Goal: Transaction & Acquisition: Purchase product/service

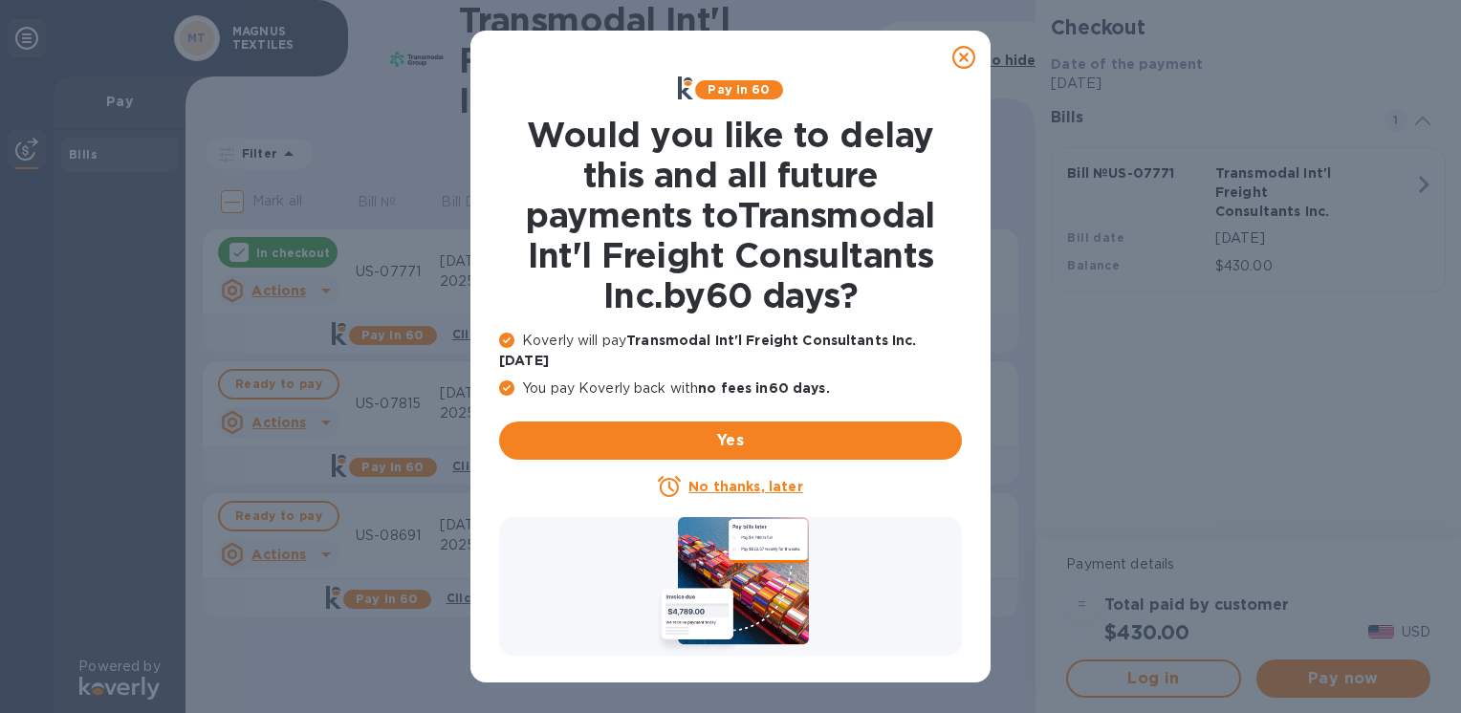
click at [759, 479] on u "No thanks, later" at bounding box center [746, 486] width 114 height 15
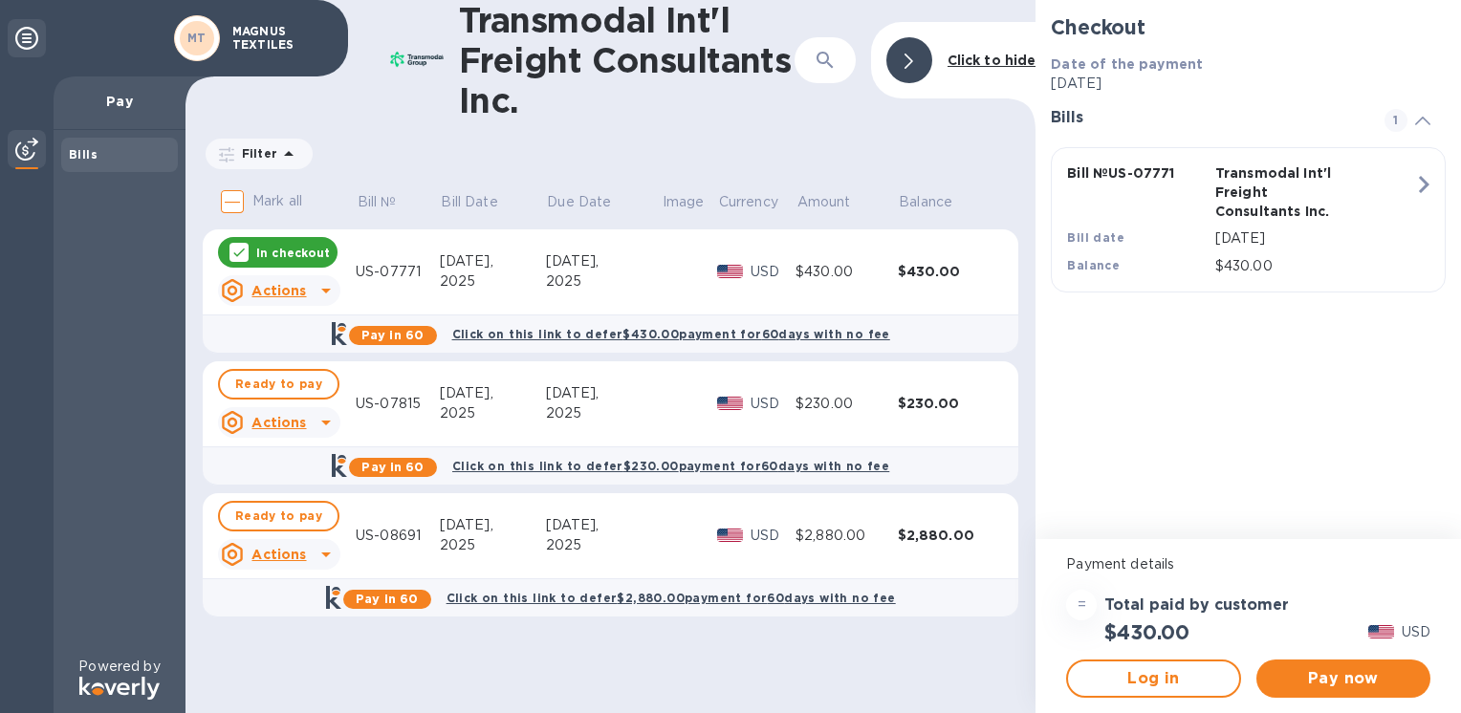
click at [264, 246] on p "In checkout" at bounding box center [293, 253] width 74 height 16
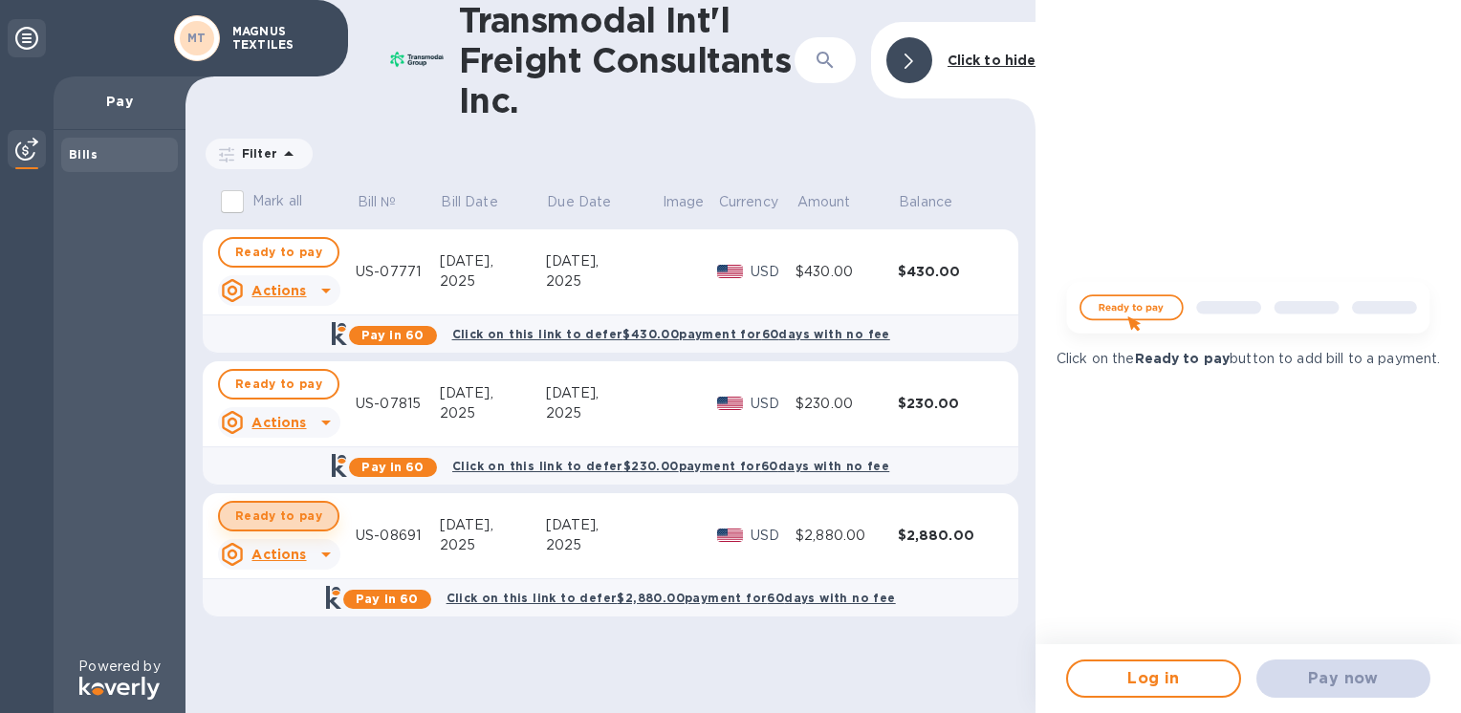
click at [279, 515] on span "Ready to pay" at bounding box center [278, 516] width 87 height 23
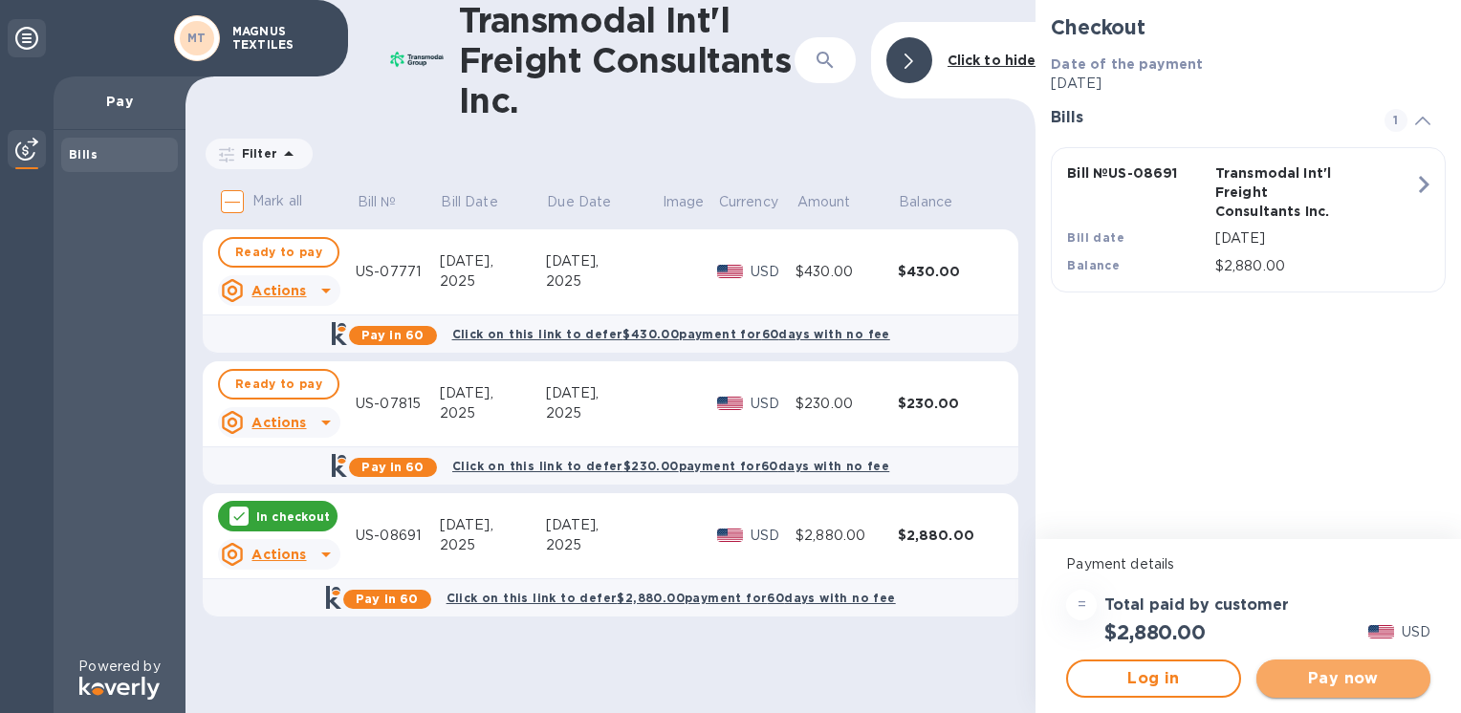
click at [1041, 683] on span "Pay now" at bounding box center [1343, 679] width 143 height 23
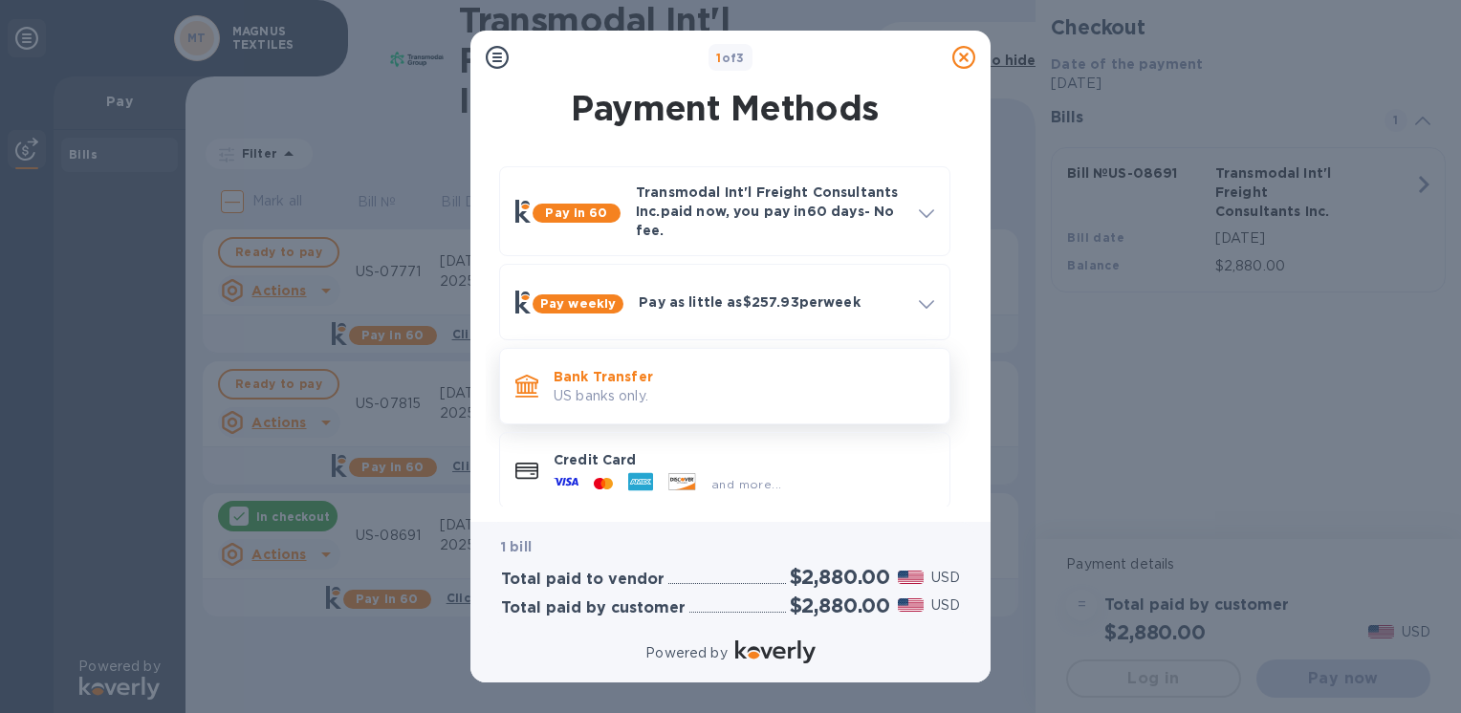
click at [739, 404] on p "US banks only." at bounding box center [744, 396] width 381 height 20
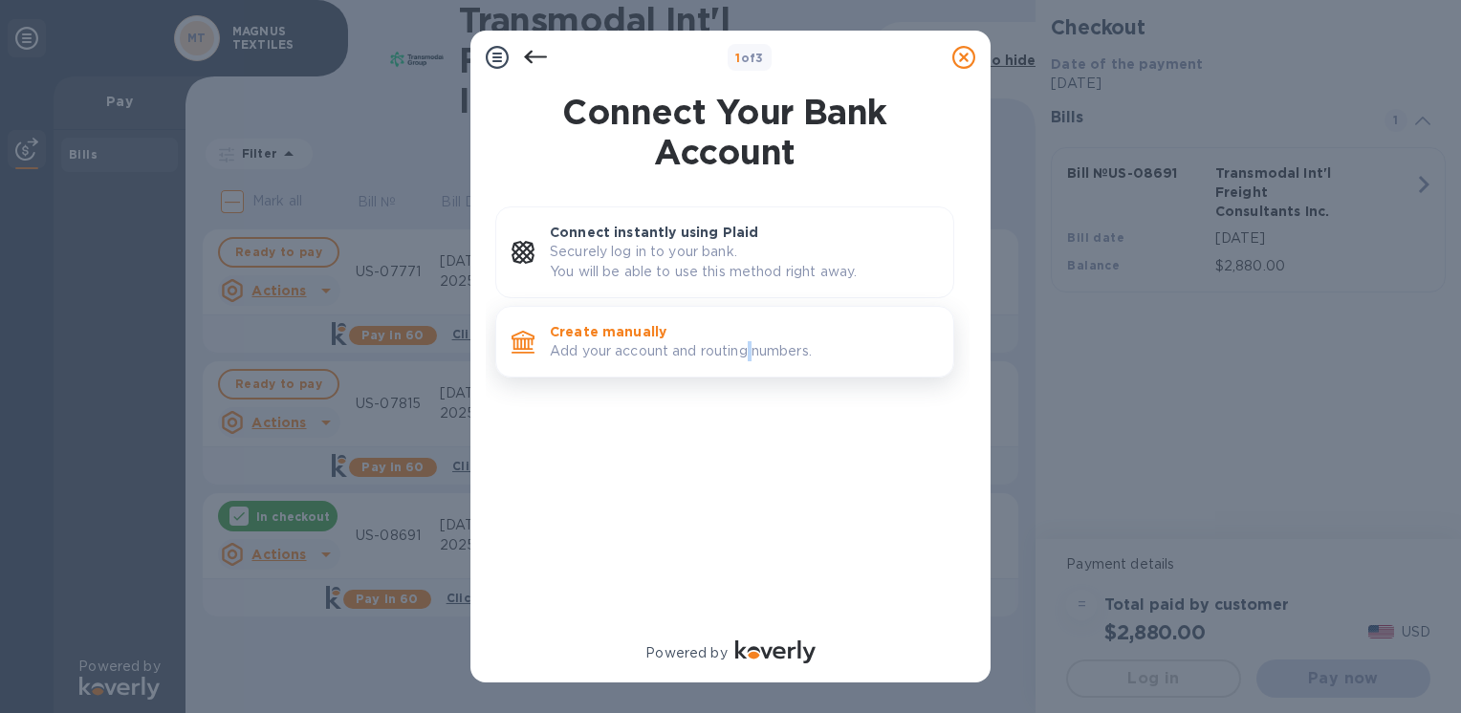
click at [755, 344] on p "Add your account and routing numbers." at bounding box center [744, 351] width 388 height 20
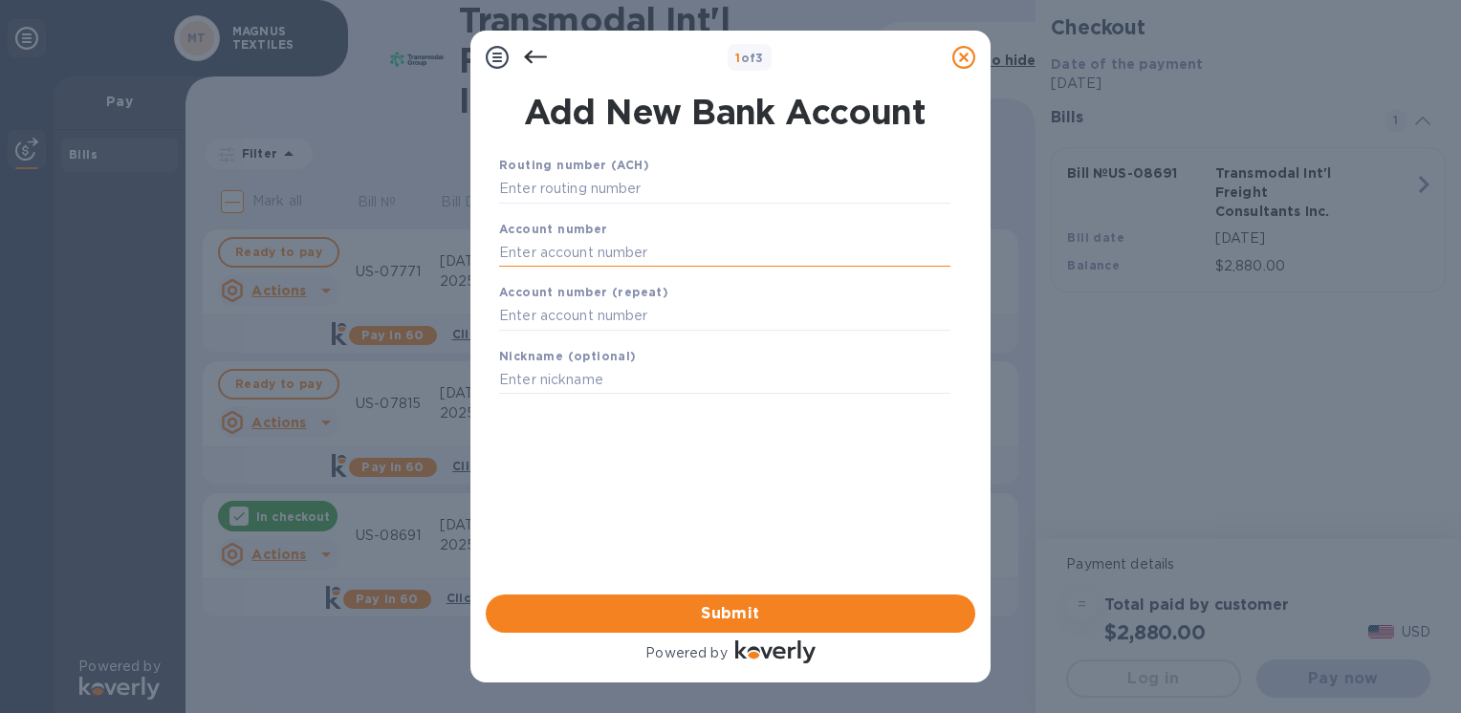
click at [631, 242] on input "text" at bounding box center [724, 252] width 451 height 29
click at [633, 199] on input "text" at bounding box center [724, 189] width 451 height 29
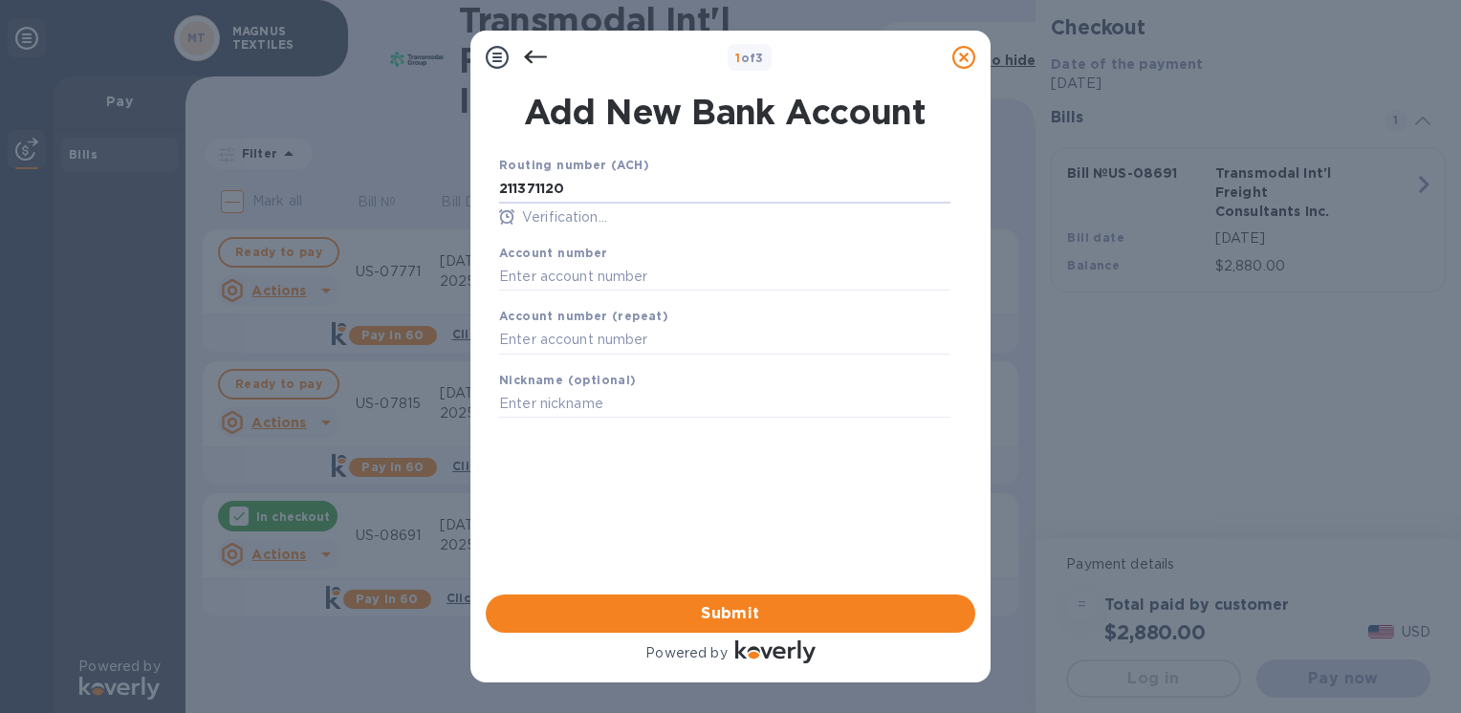
type input "211371120"
click at [613, 257] on div "Account number" at bounding box center [725, 267] width 467 height 64
click at [612, 281] on input "text" at bounding box center [724, 276] width 451 height 29
type input "11093028"
click at [616, 339] on input "text" at bounding box center [724, 340] width 451 height 29
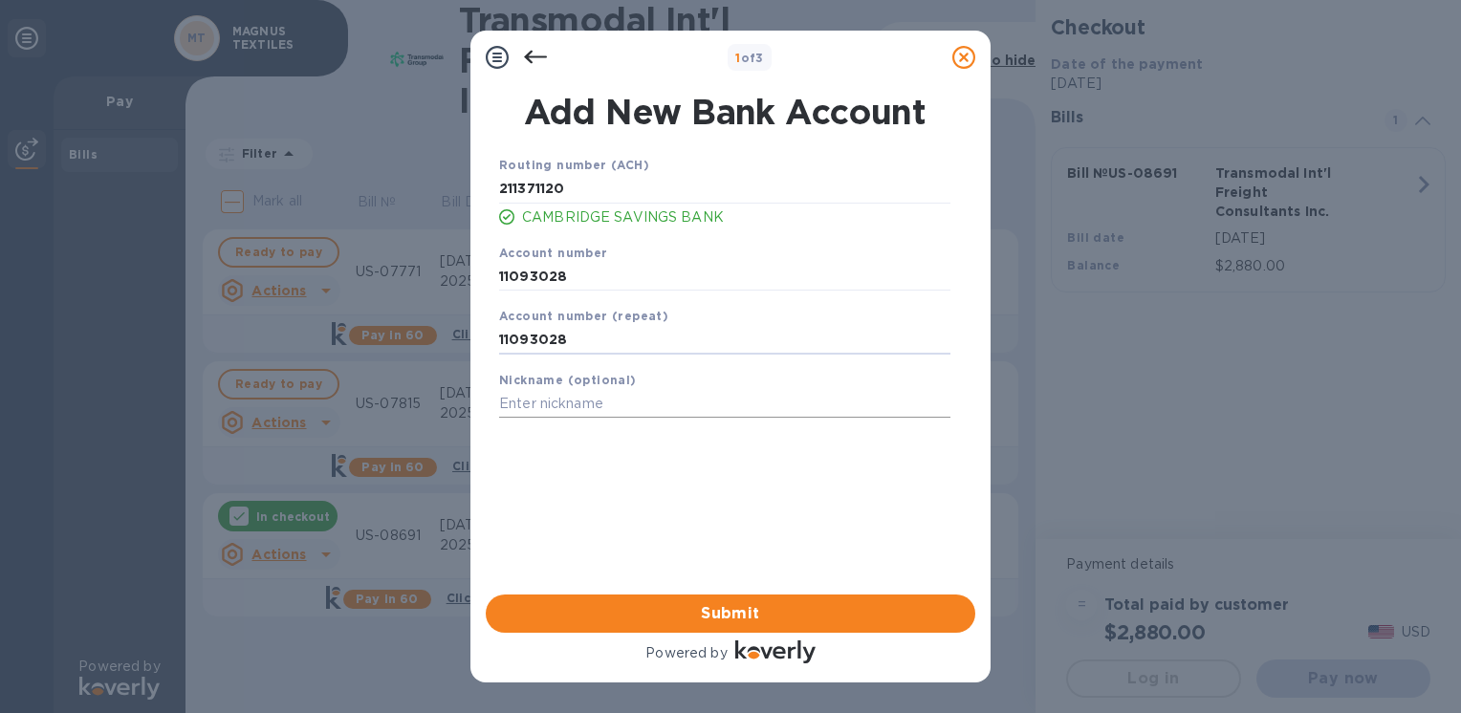
type input "11093028"
click at [610, 404] on input "text" at bounding box center [724, 404] width 451 height 29
type input "[PERSON_NAME]"
click at [647, 634] on div "Submit" at bounding box center [730, 614] width 505 height 54
click at [641, 625] on button "Submit" at bounding box center [731, 614] width 490 height 38
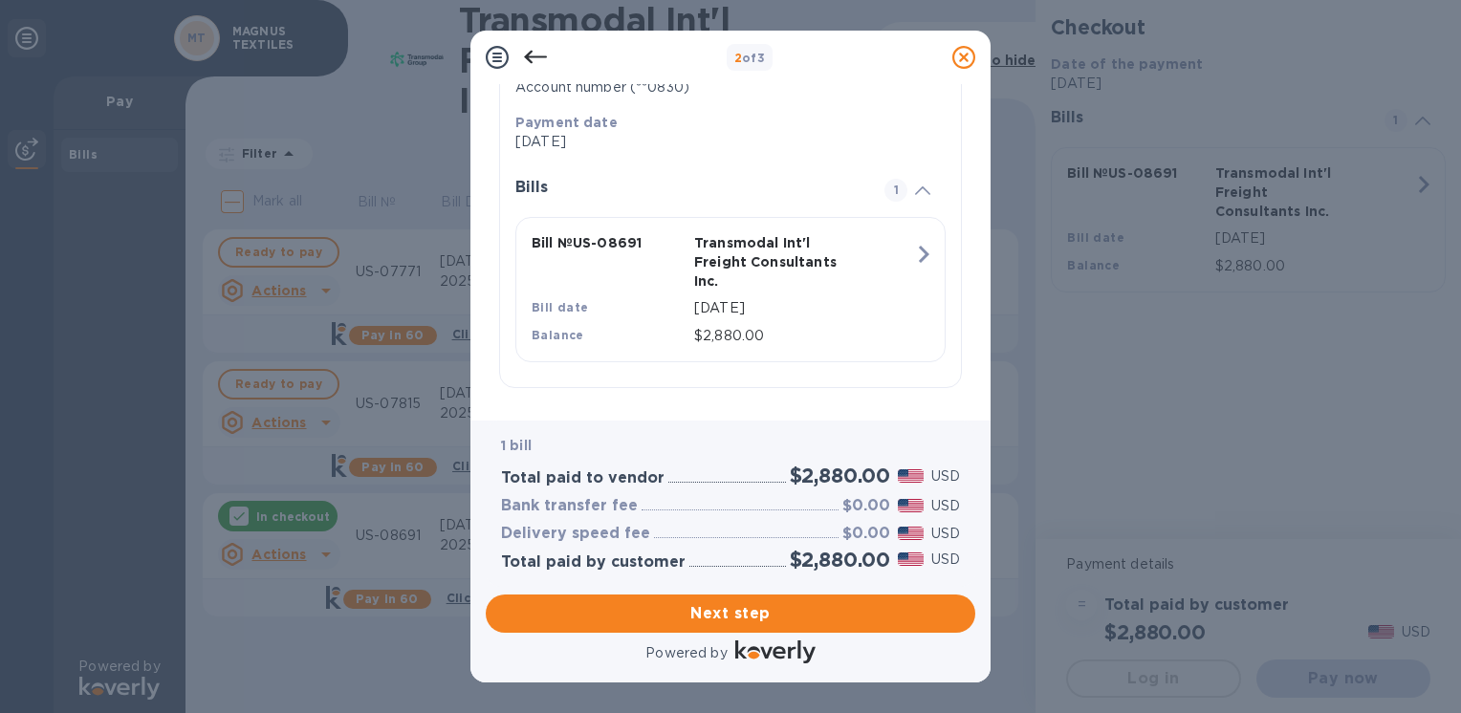
scroll to position [387, 0]
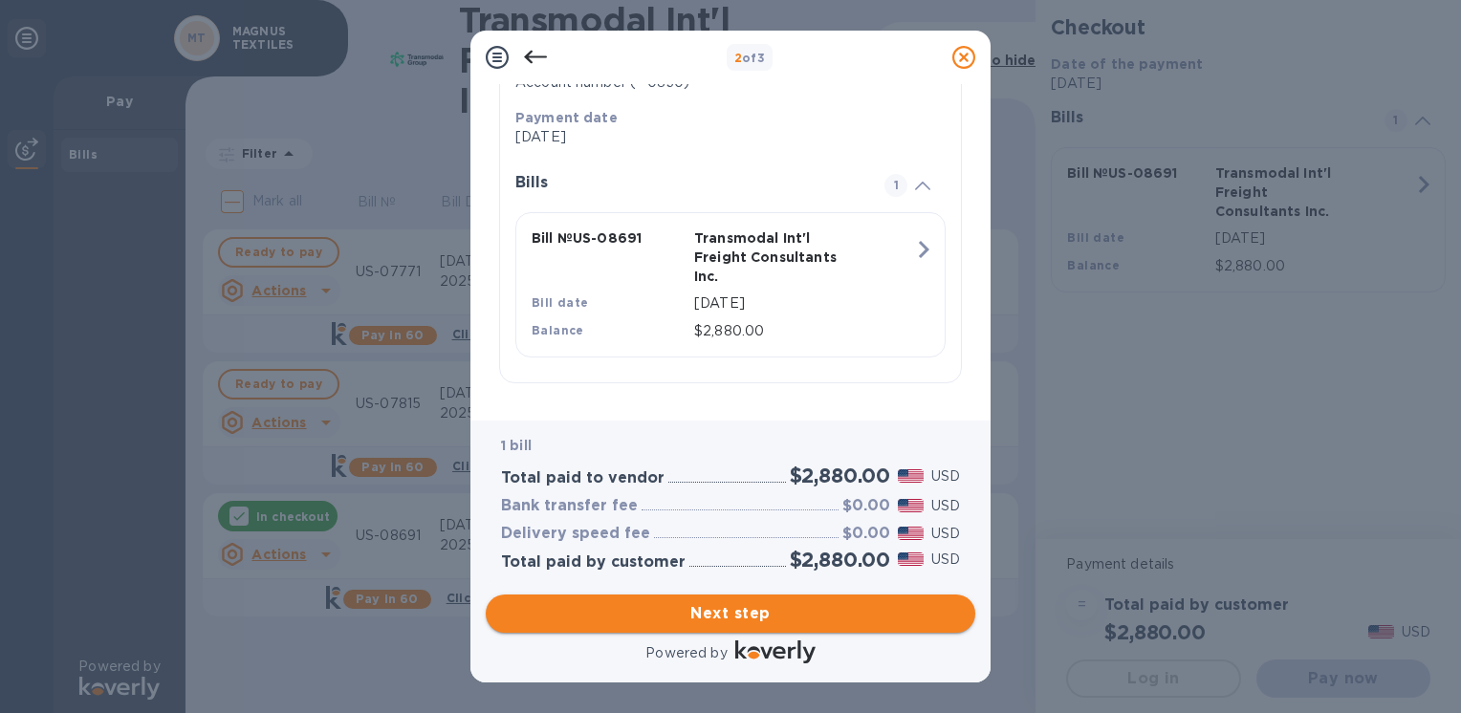
click at [734, 612] on span "Next step" at bounding box center [730, 614] width 459 height 23
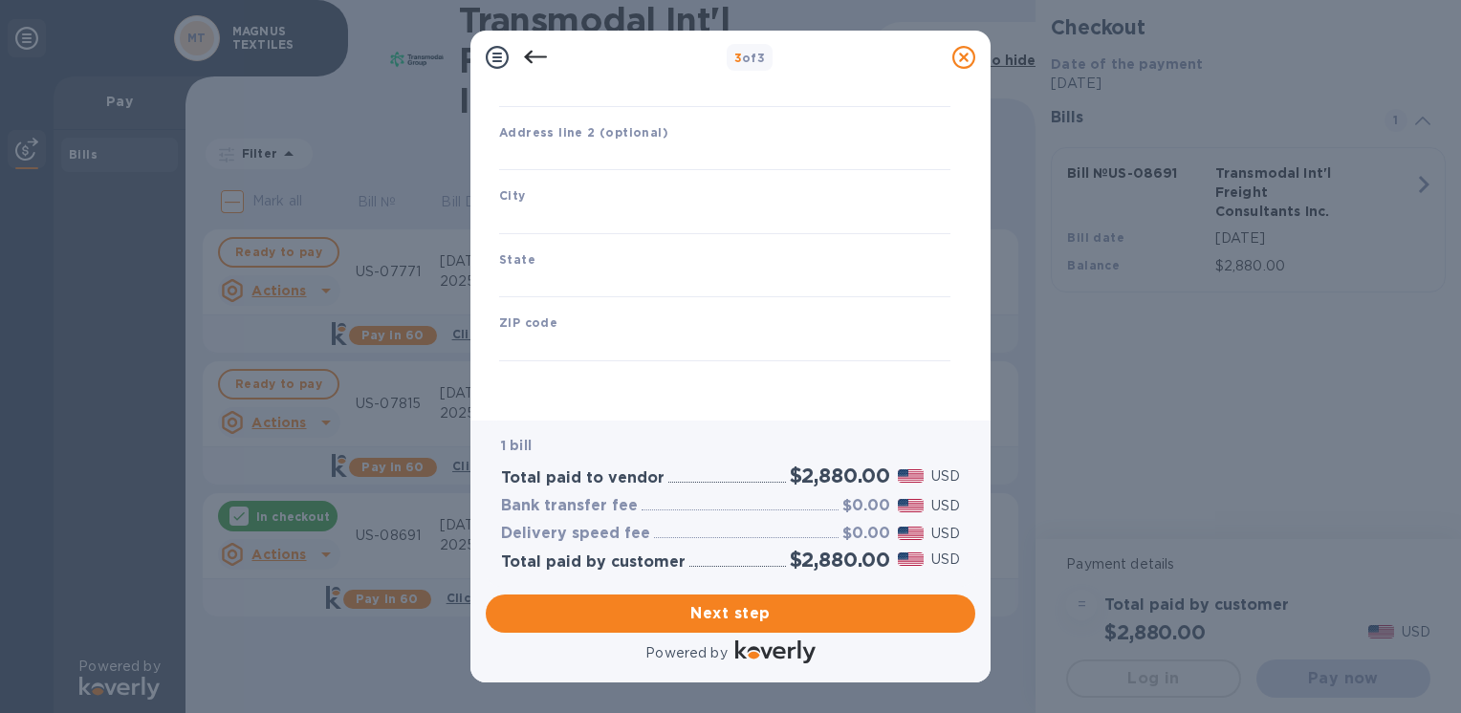
type input "[GEOGRAPHIC_DATA]"
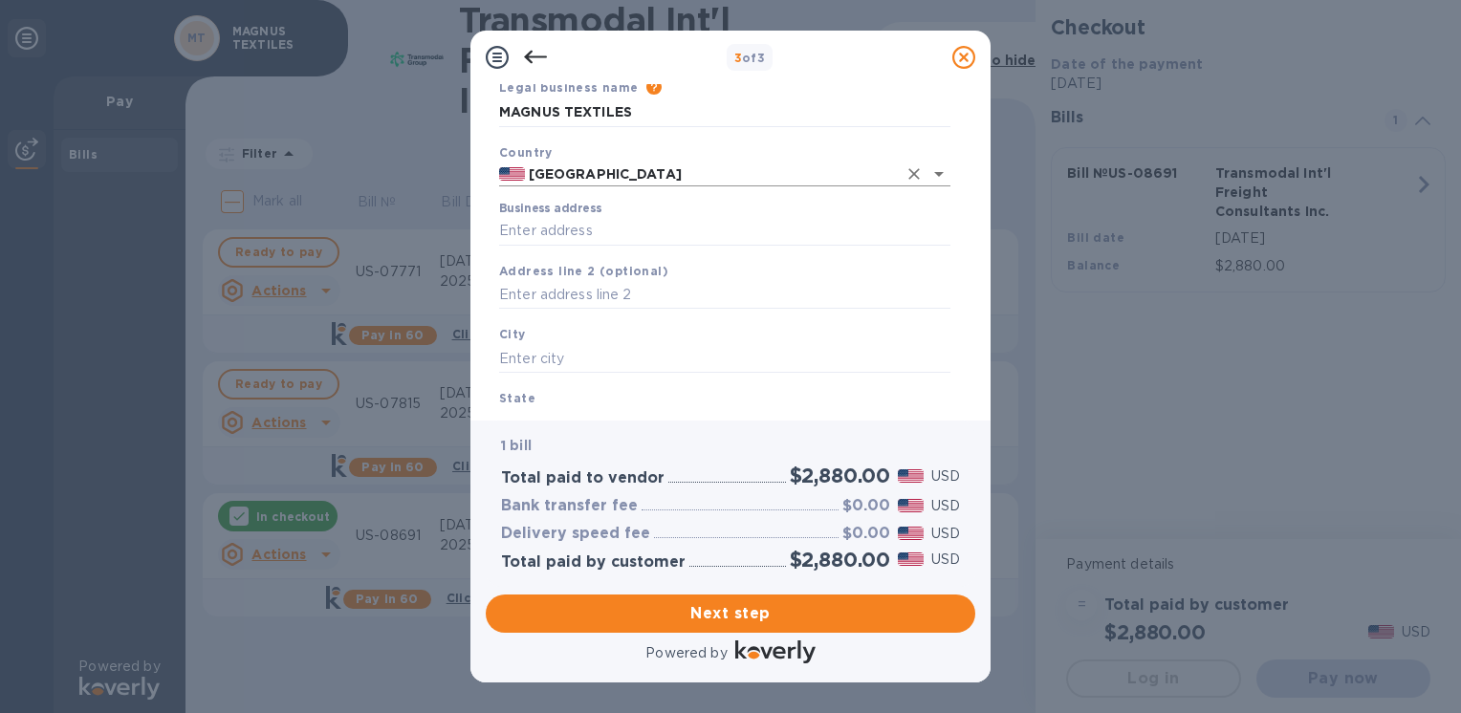
scroll to position [0, 0]
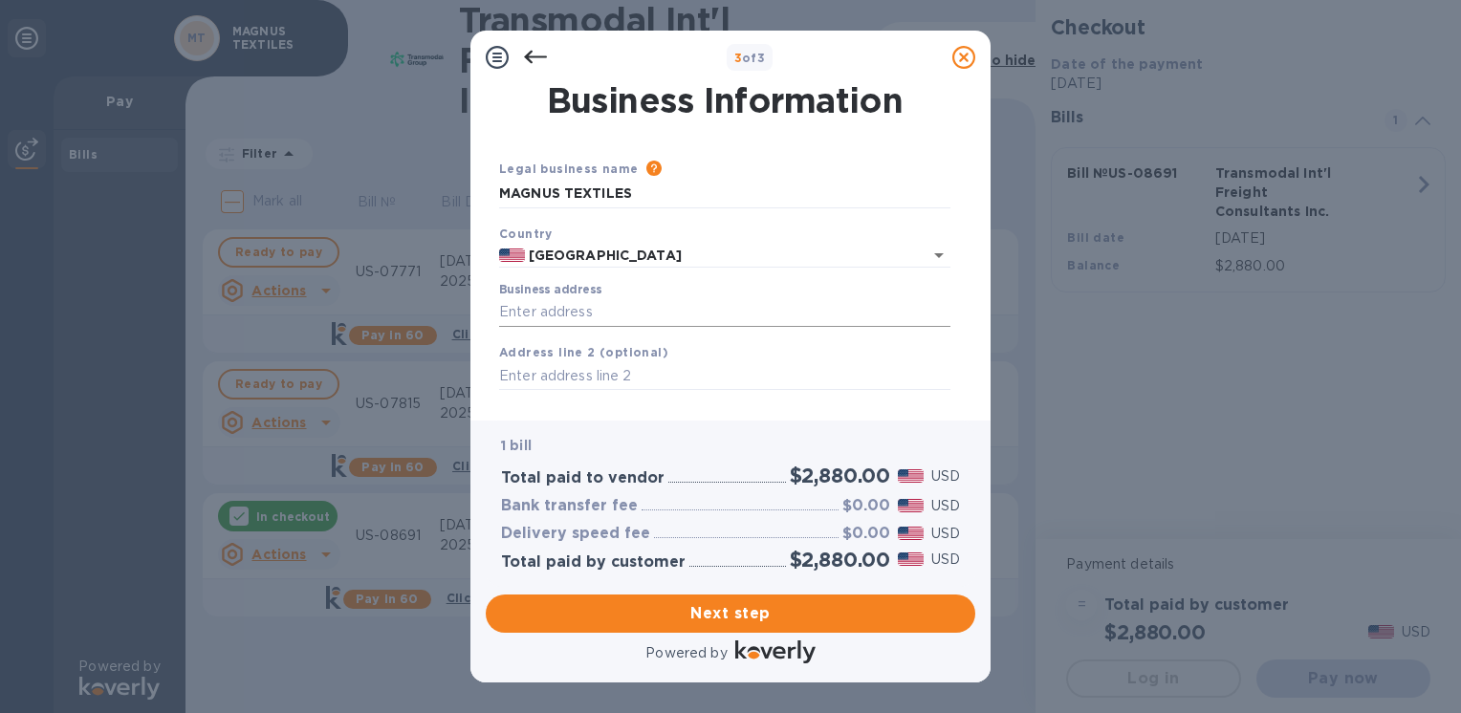
click at [588, 326] on input "Business address" at bounding box center [724, 312] width 451 height 29
click at [604, 314] on input "Business address" at bounding box center [724, 312] width 451 height 29
type input "[STREET_ADDRESS]"
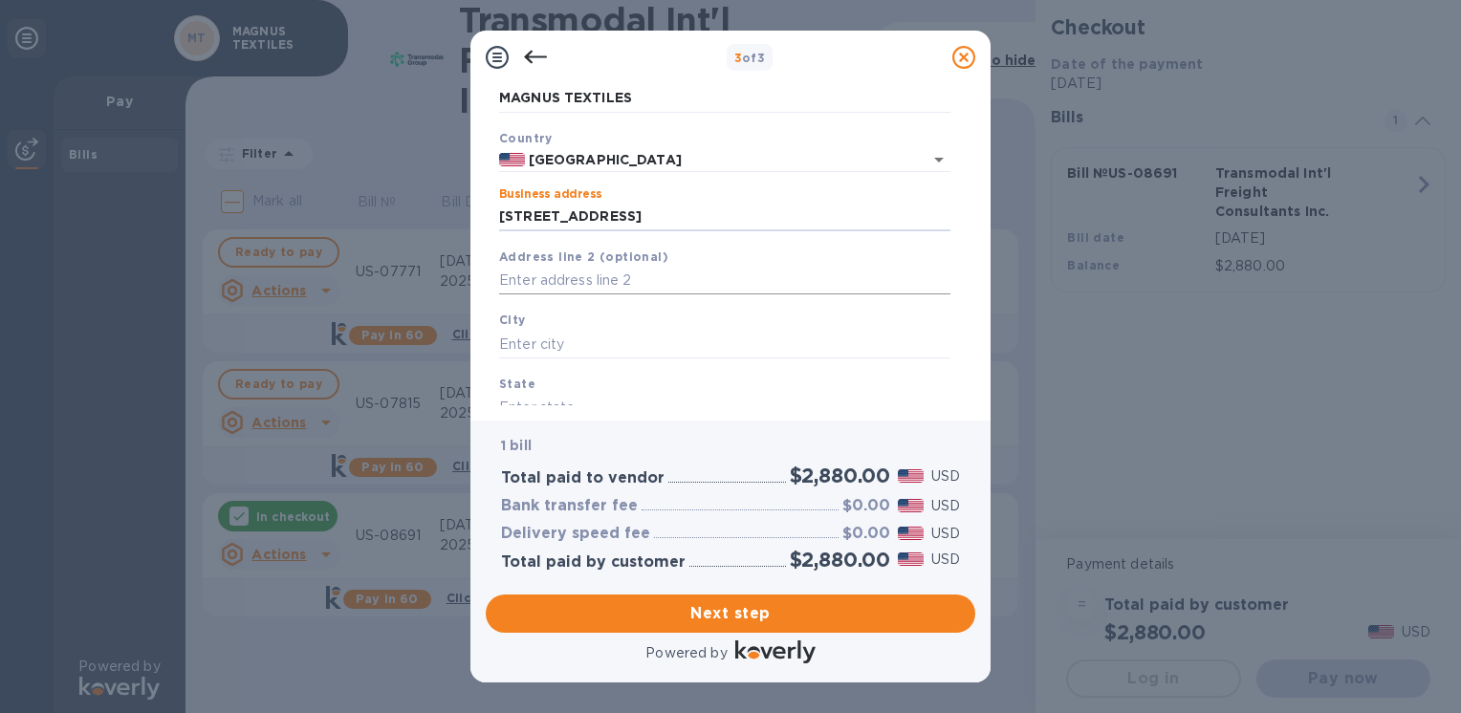
click at [591, 267] on input "text" at bounding box center [724, 281] width 451 height 29
click at [595, 285] on input "text" at bounding box center [724, 281] width 451 height 29
drag, startPoint x: 618, startPoint y: 216, endPoint x: 378, endPoint y: 214, distance: 240.1
click at [379, 214] on div "3 of 3 Business Information Legal business name Please provide the legal name t…" at bounding box center [730, 356] width 1461 height 713
drag, startPoint x: 537, startPoint y: 329, endPoint x: 555, endPoint y: 354, distance: 30.8
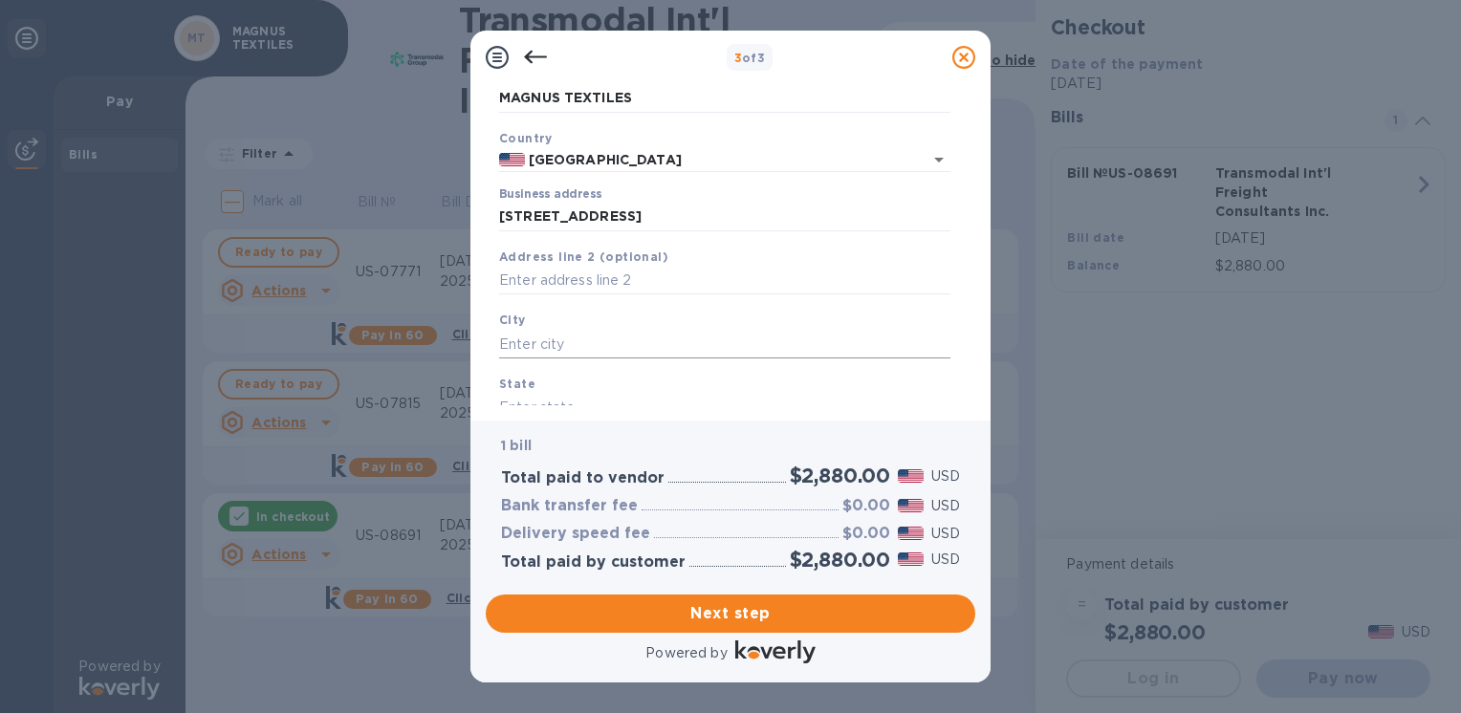
click at [537, 332] on div "City" at bounding box center [725, 334] width 467 height 64
click at [556, 354] on input "text" at bounding box center [724, 344] width 451 height 29
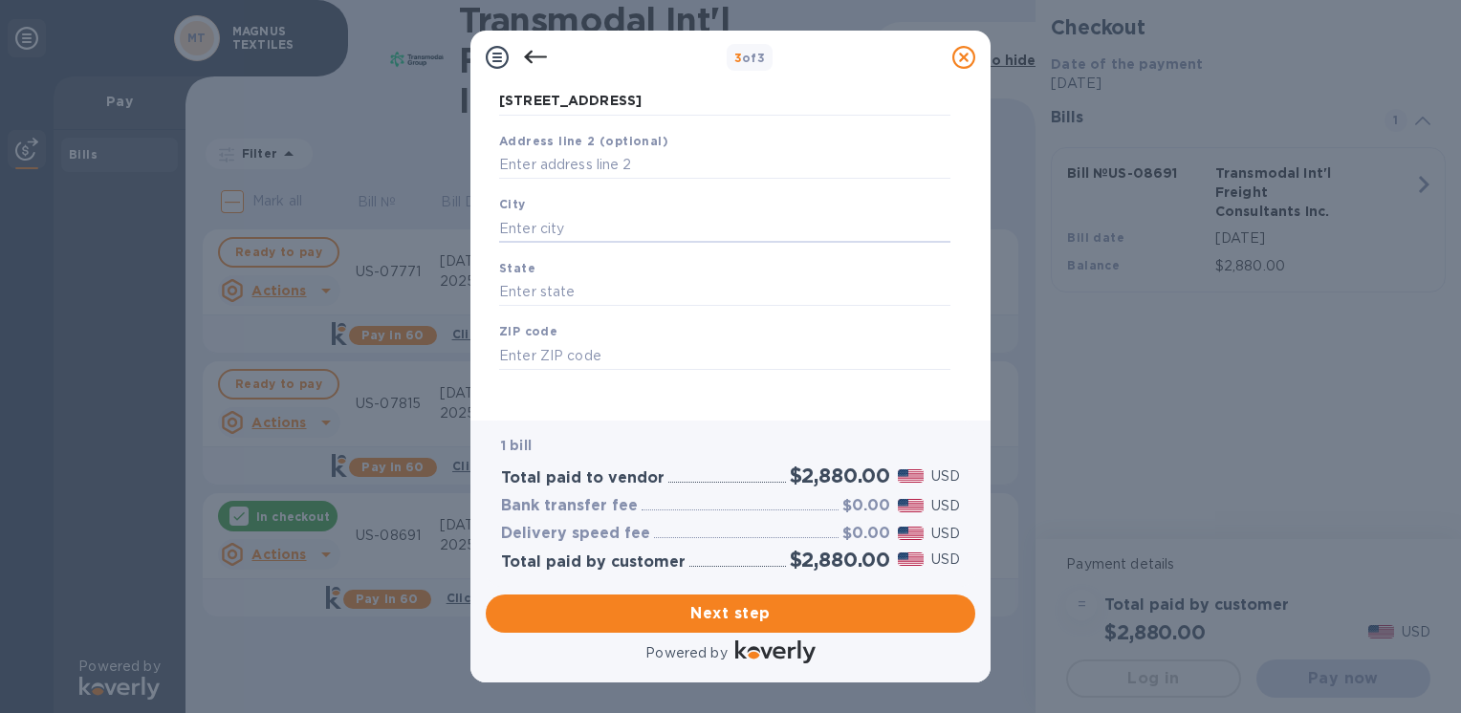
scroll to position [224, 0]
type input "Acton"
type input "MA"
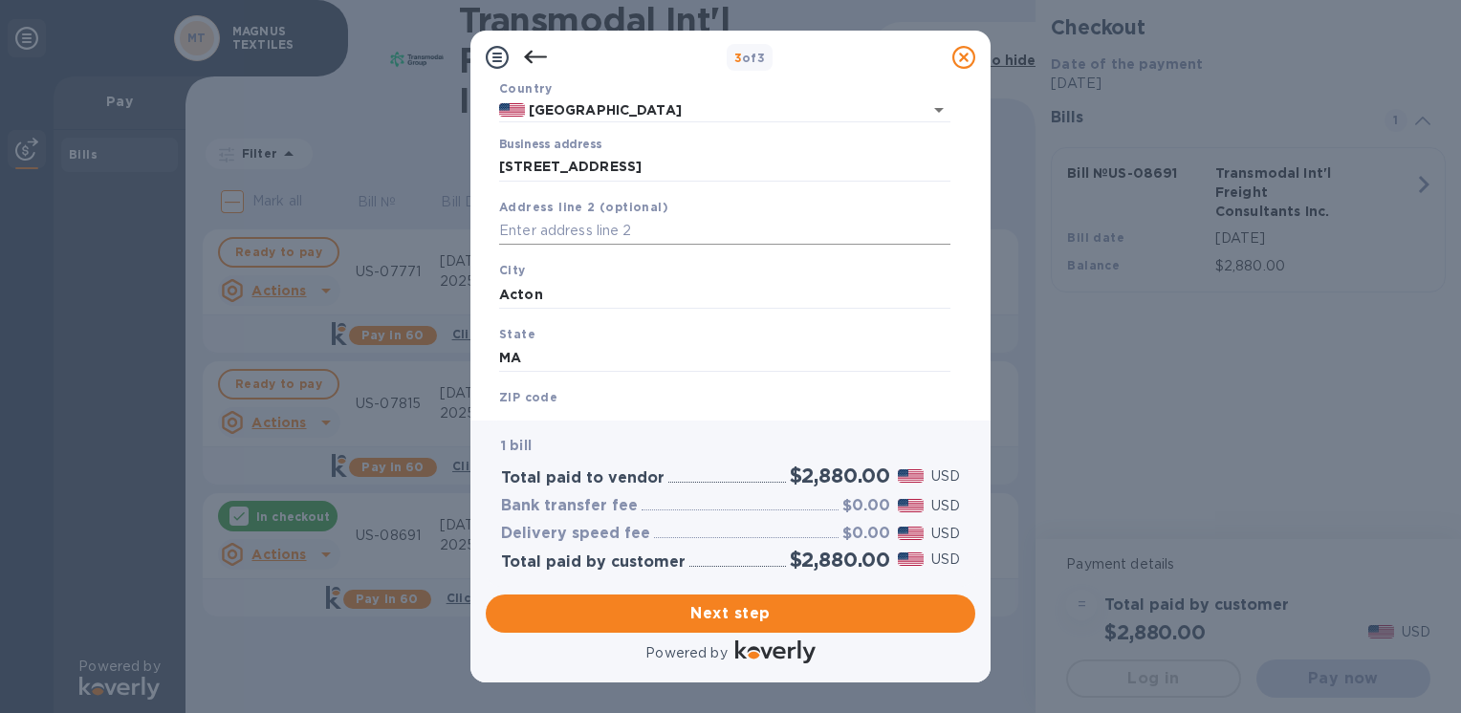
scroll to position [33, 0]
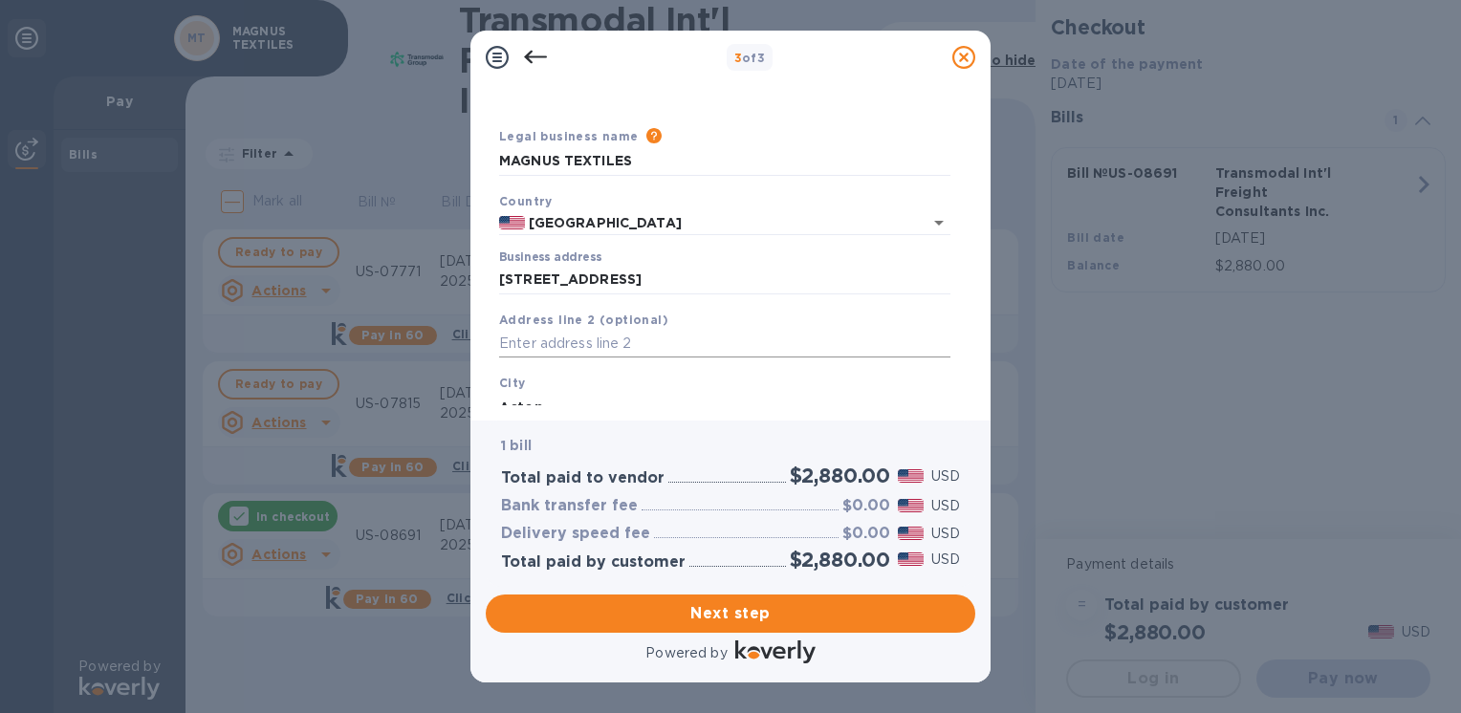
type input "01720"
click at [554, 338] on input "text" at bounding box center [724, 344] width 451 height 29
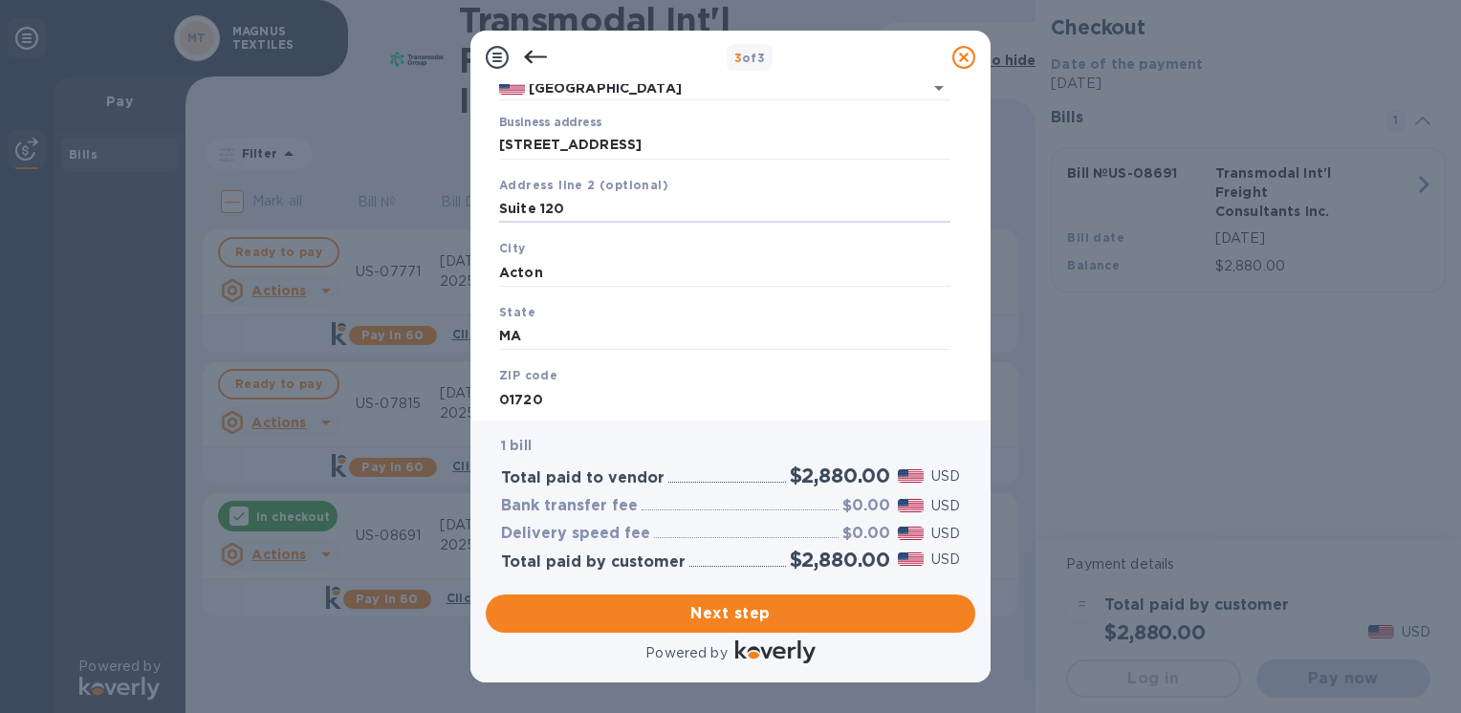
scroll to position [224, 0]
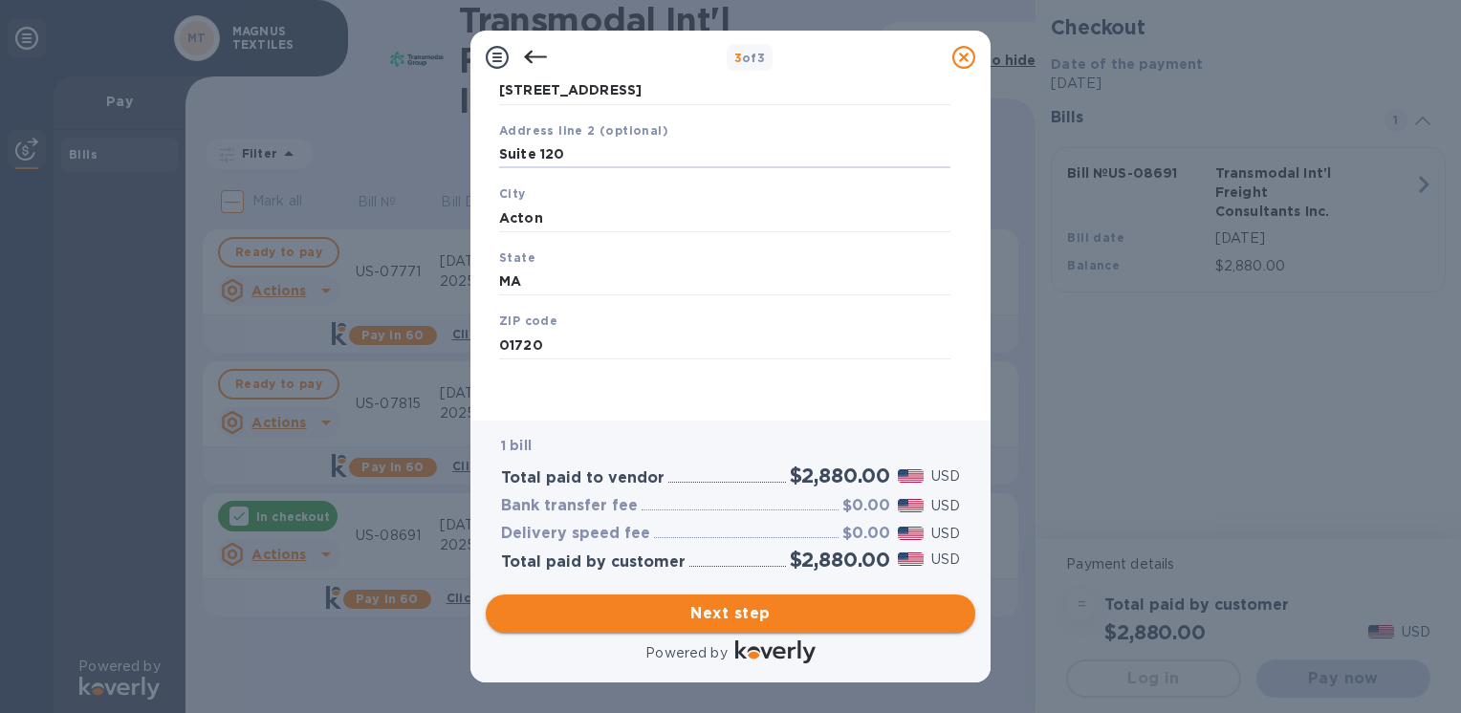
type input "Suite 120"
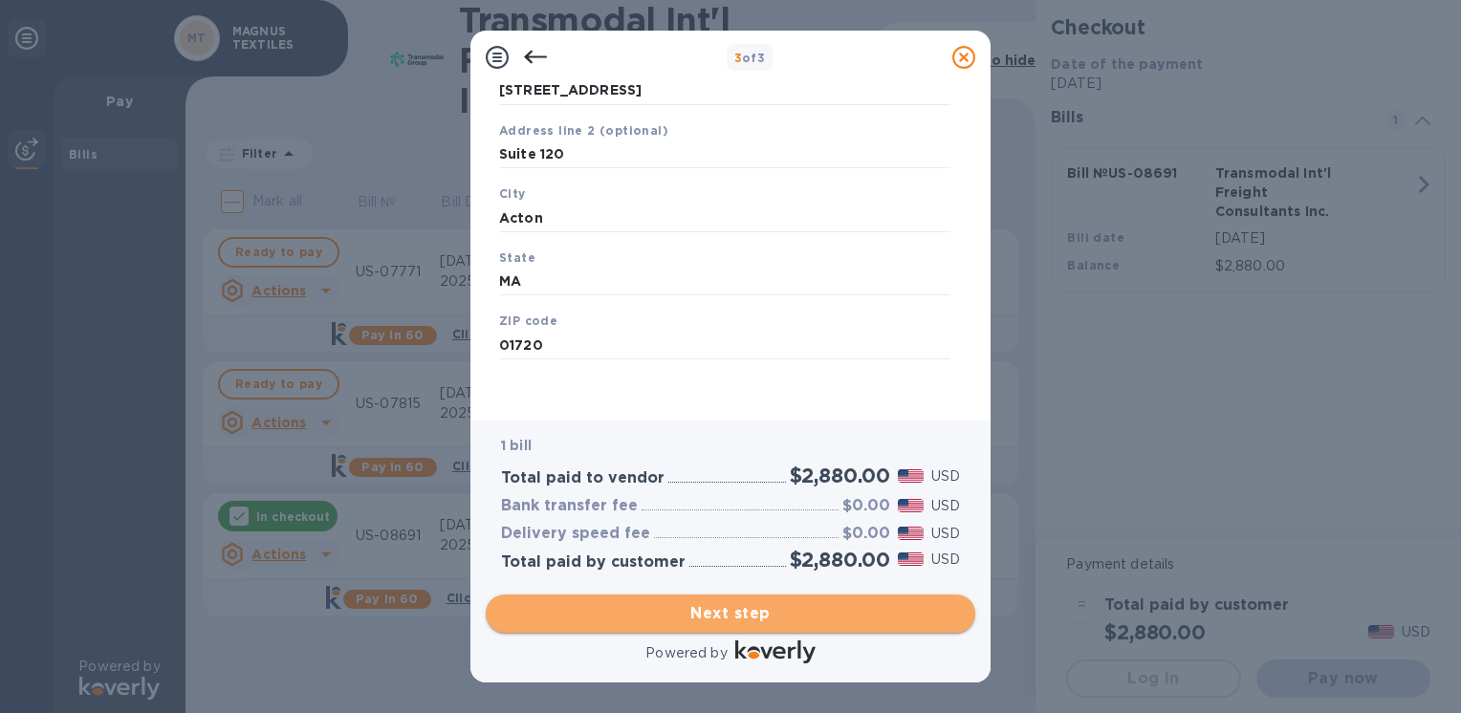
click at [709, 603] on span "Next step" at bounding box center [730, 614] width 459 height 23
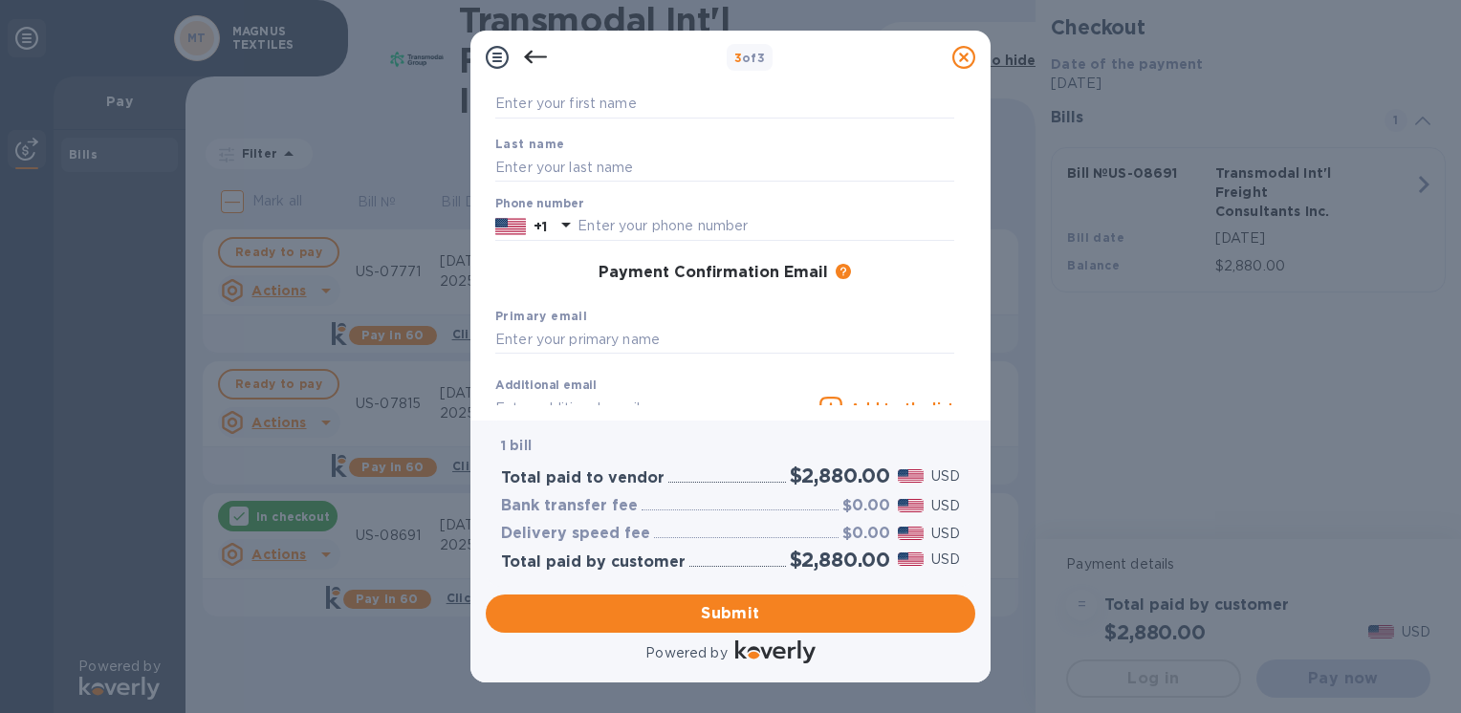
scroll to position [0, 0]
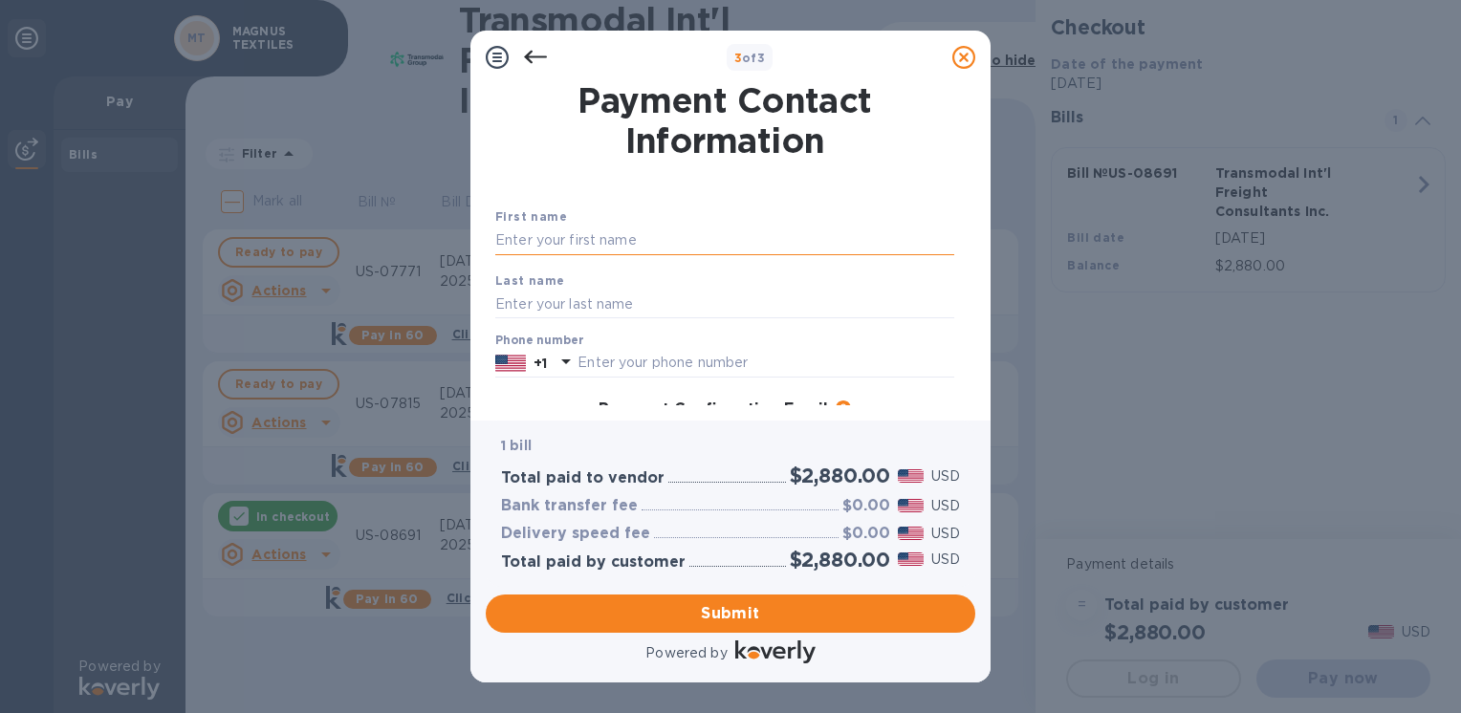
click at [595, 228] on input "text" at bounding box center [724, 241] width 459 height 29
type input "Shash"
type input "[PERSON_NAME]"
type input "8576930702"
type input "[EMAIL_ADDRESS][DOMAIN_NAME]"
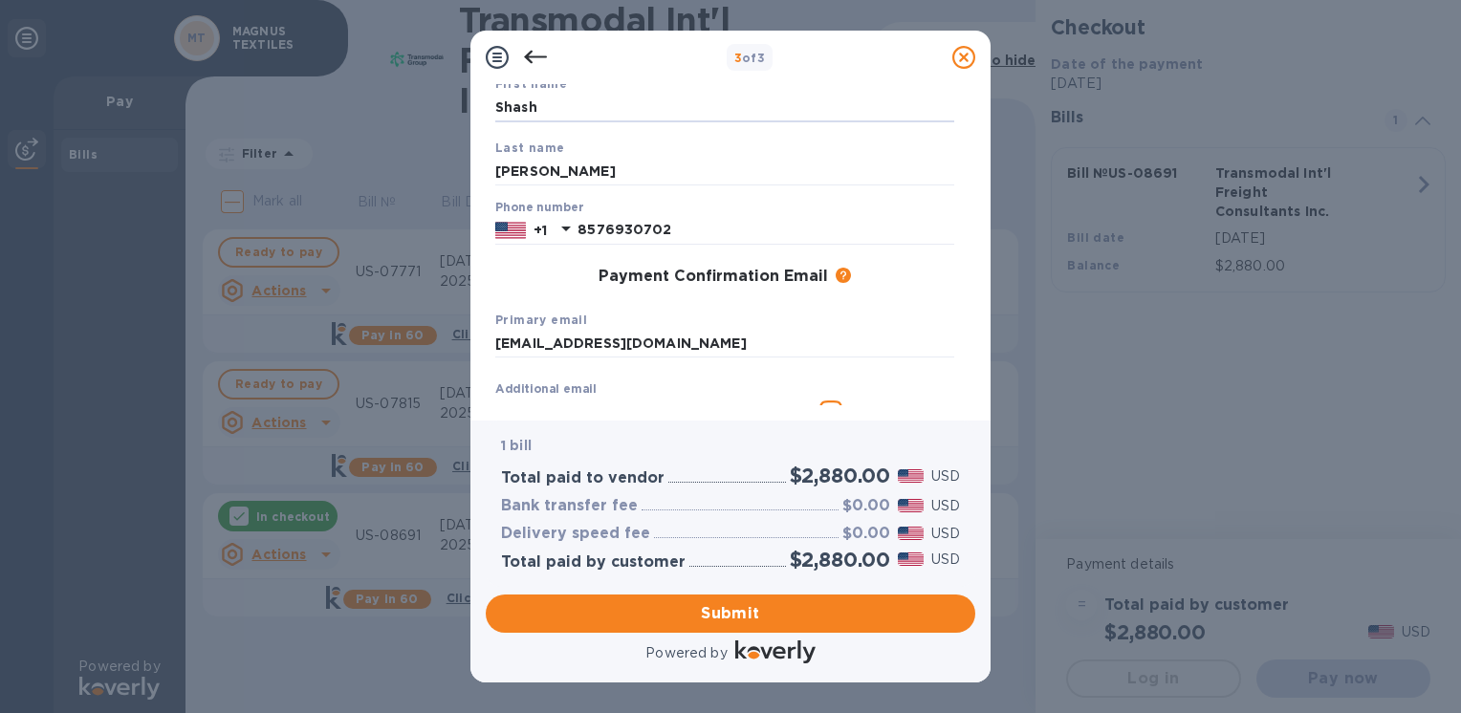
scroll to position [268, 0]
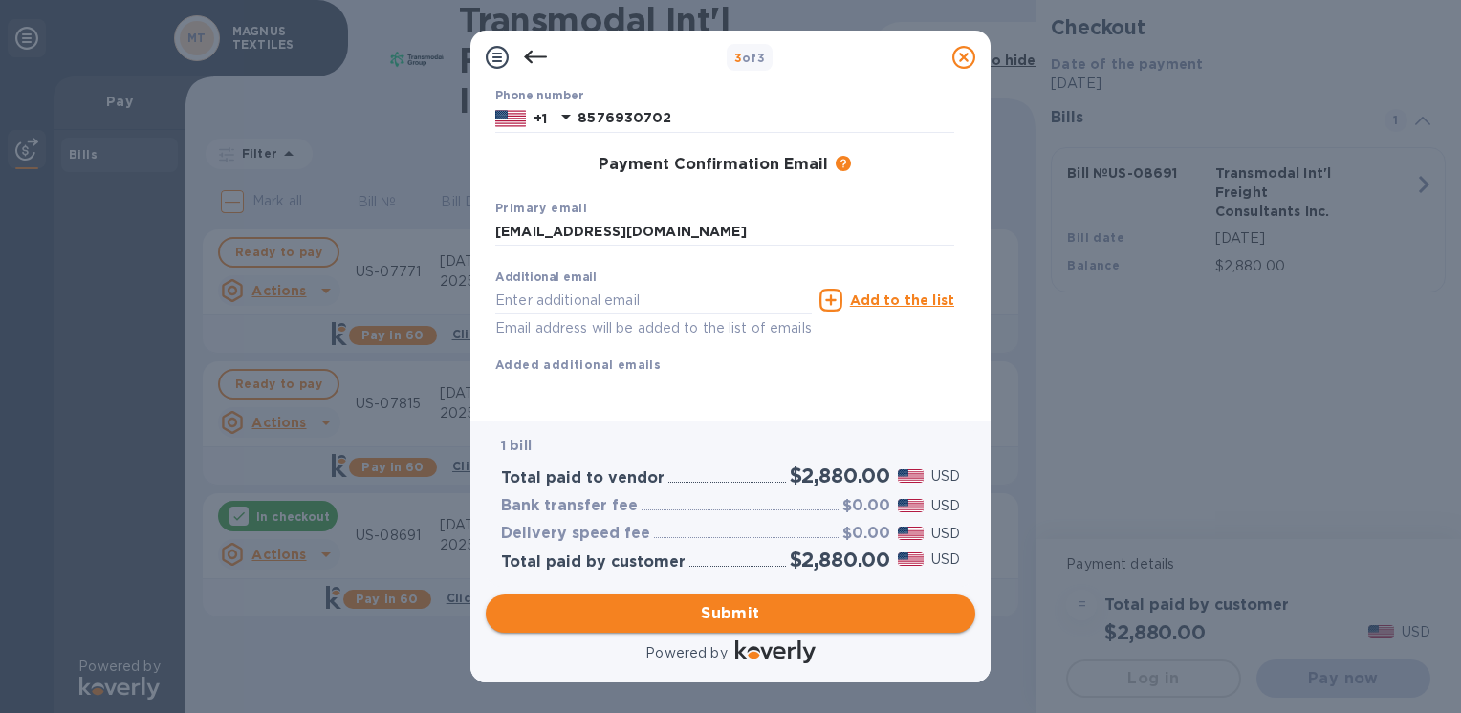
click at [689, 610] on span "Submit" at bounding box center [730, 614] width 459 height 23
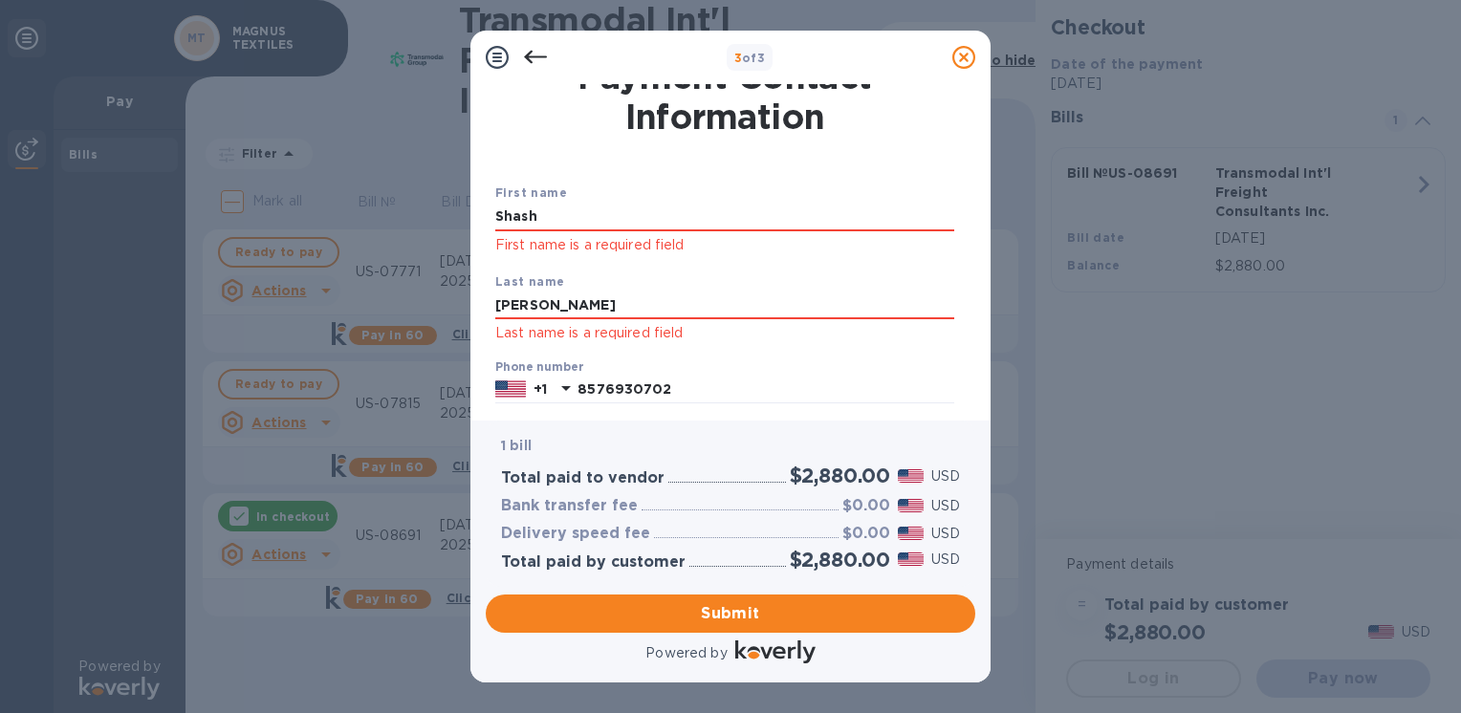
scroll to position [0, 0]
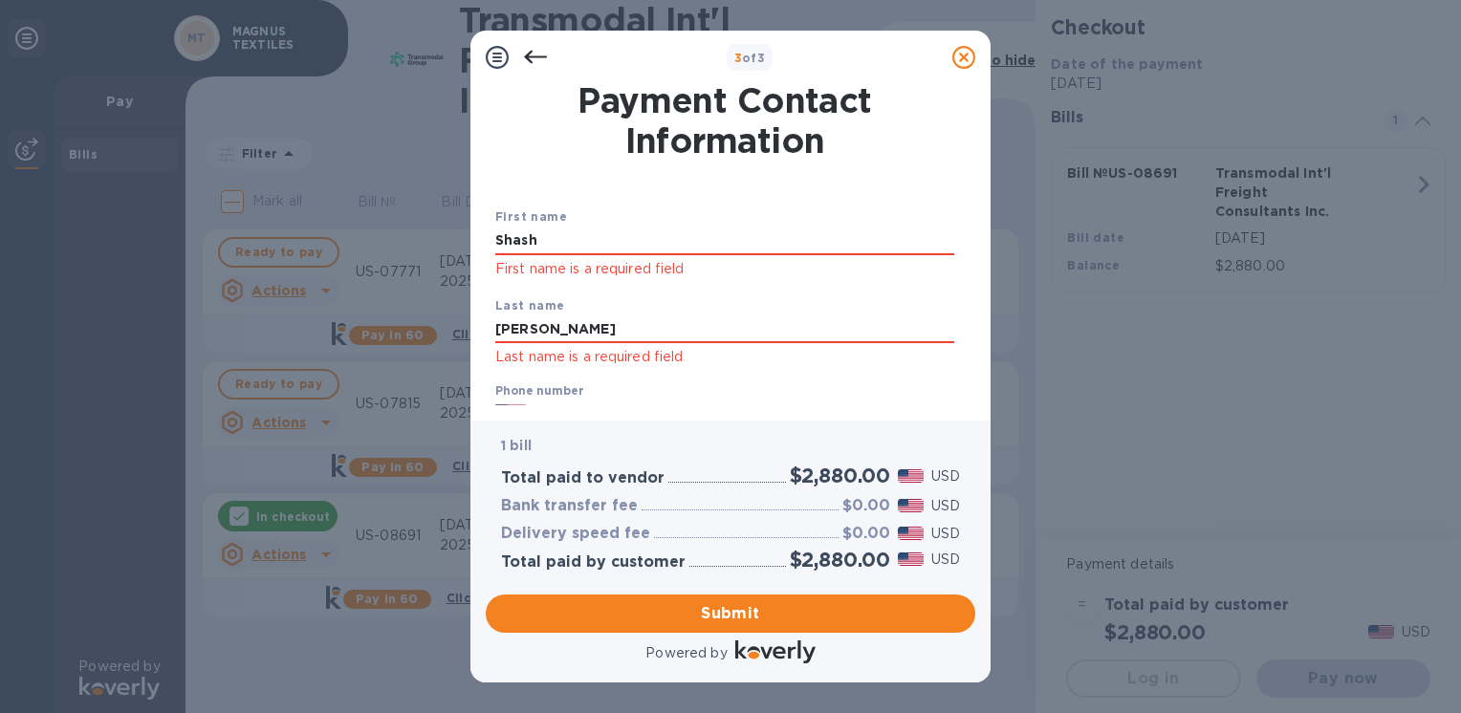
drag, startPoint x: 571, startPoint y: 239, endPoint x: 413, endPoint y: 247, distance: 158.0
click at [413, 247] on div "3 of 3 Payment Contact Information First name Shash First name is a required fi…" at bounding box center [730, 356] width 1461 height 713
type input "Shash"
click at [530, 329] on input "[PERSON_NAME]" at bounding box center [724, 330] width 459 height 29
drag, startPoint x: 530, startPoint y: 331, endPoint x: 463, endPoint y: 322, distance: 67.5
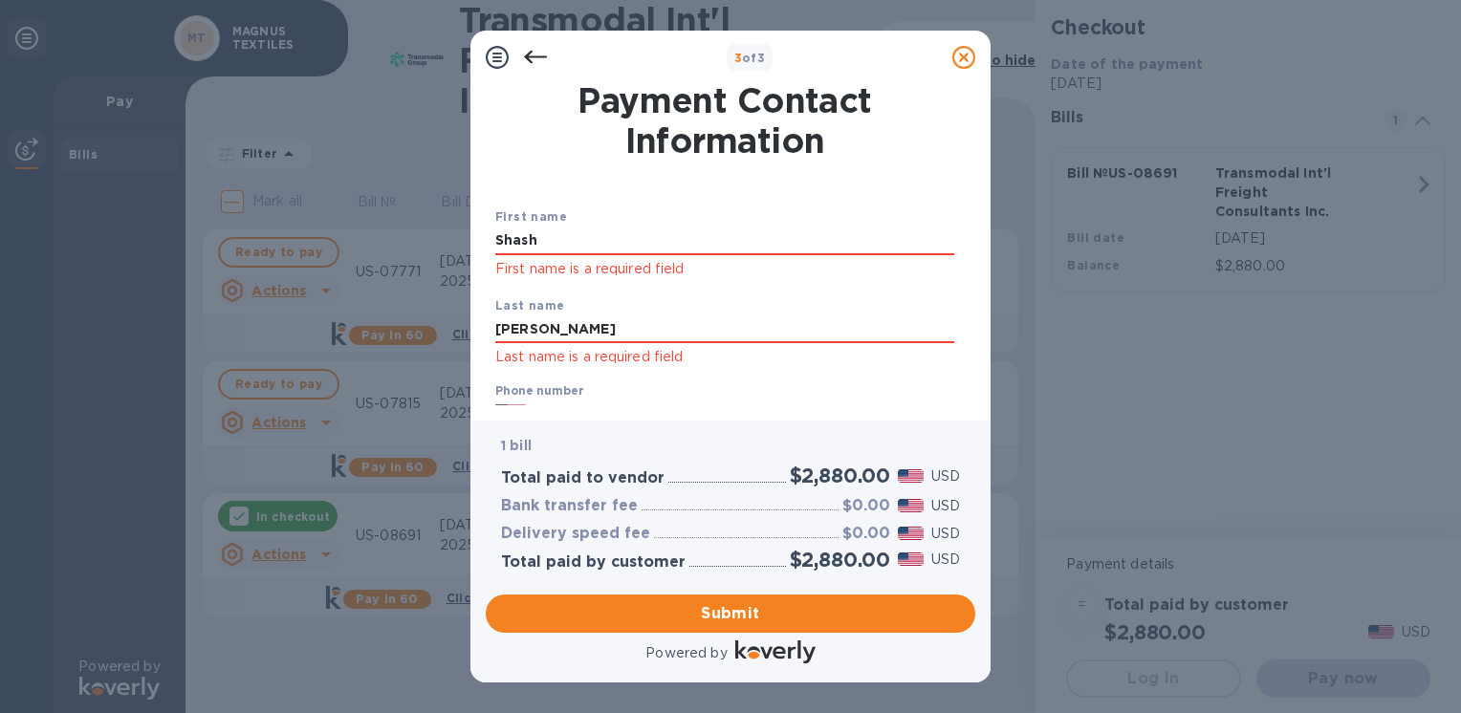
click at [463, 322] on div "3 of 3 Payment Contact Information First name Shash First name is a required fi…" at bounding box center [730, 356] width 1461 height 713
type input "[PERSON_NAME]"
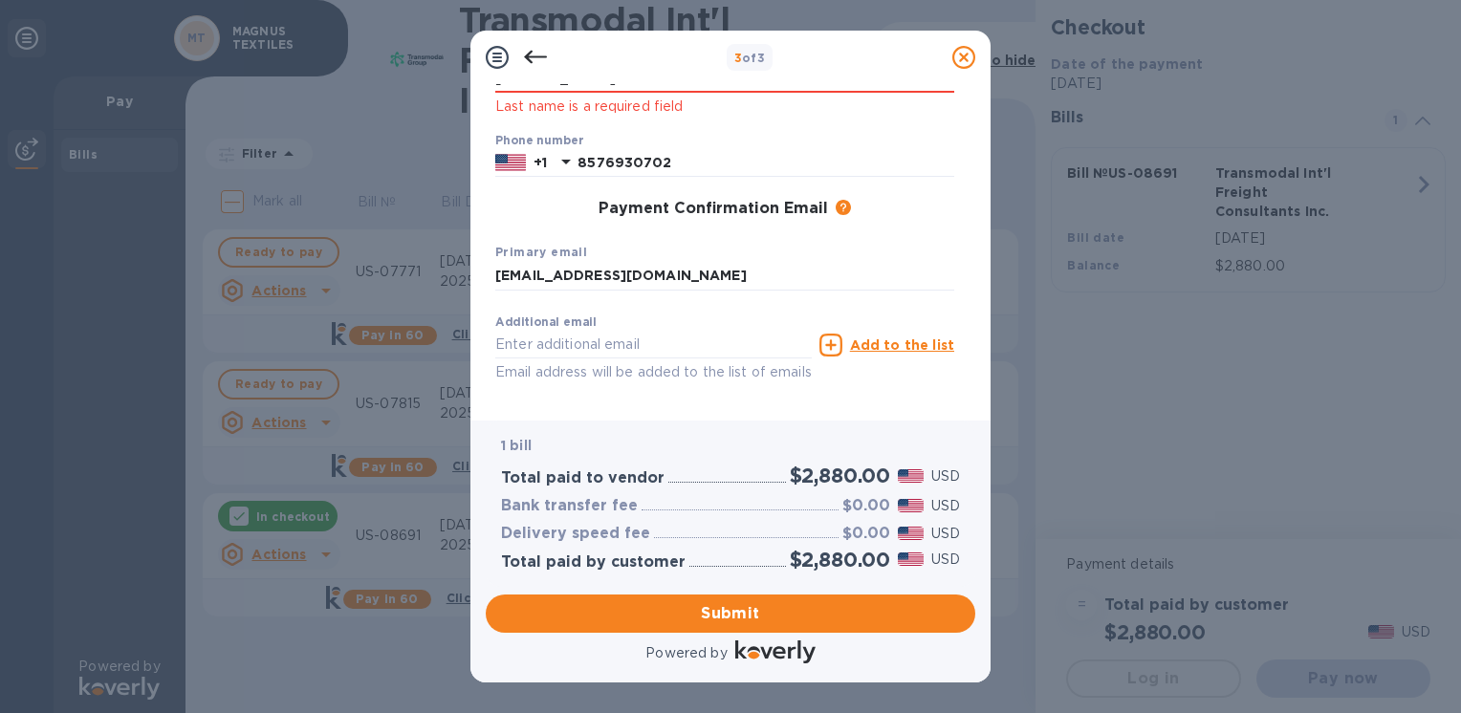
scroll to position [318, 0]
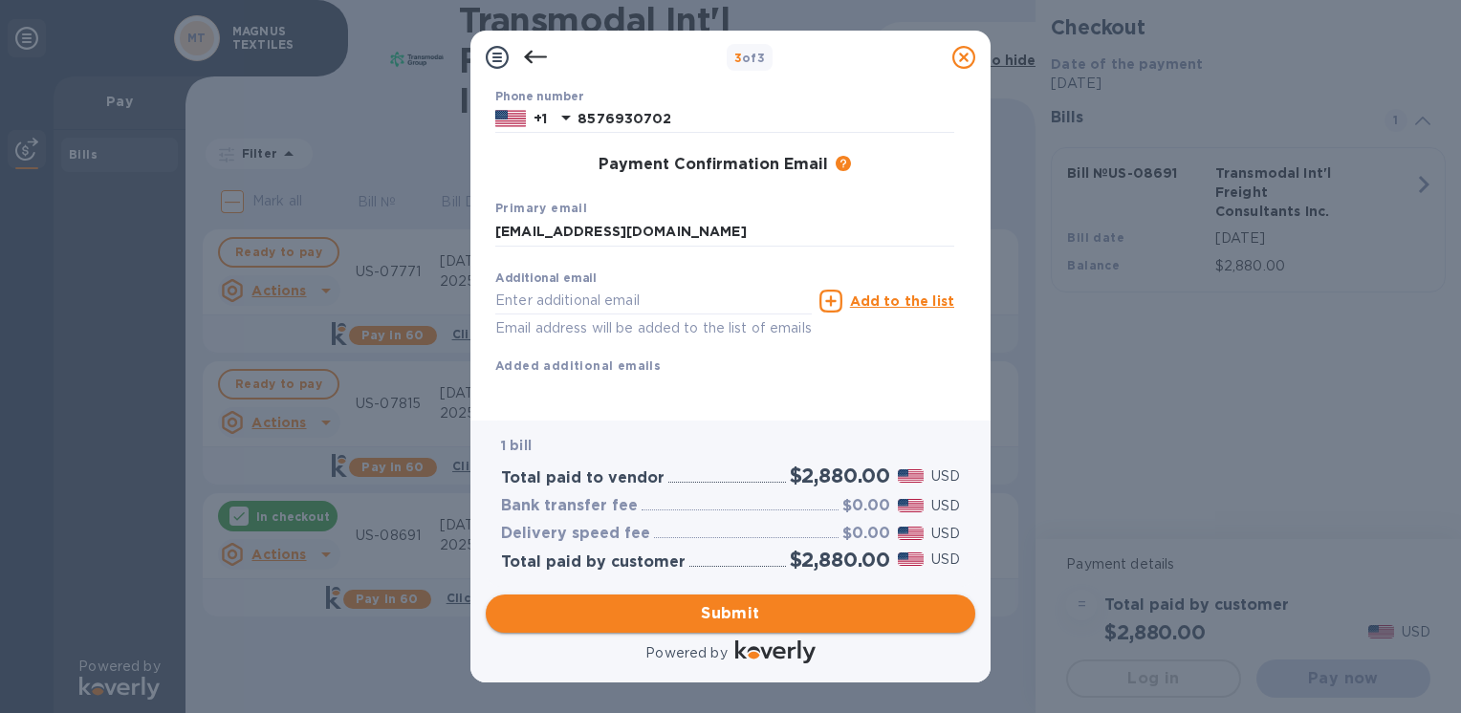
click at [637, 620] on span "Submit" at bounding box center [730, 614] width 459 height 23
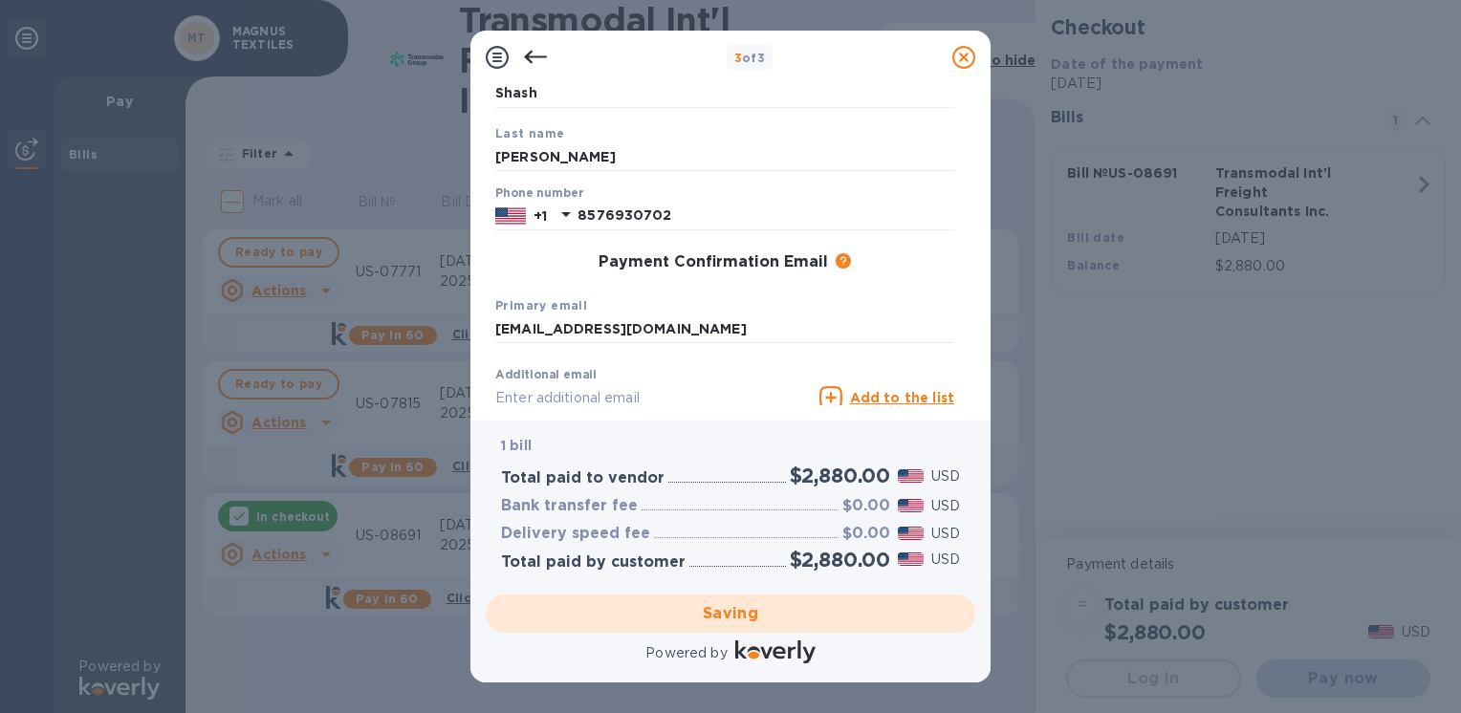
scroll to position [0, 0]
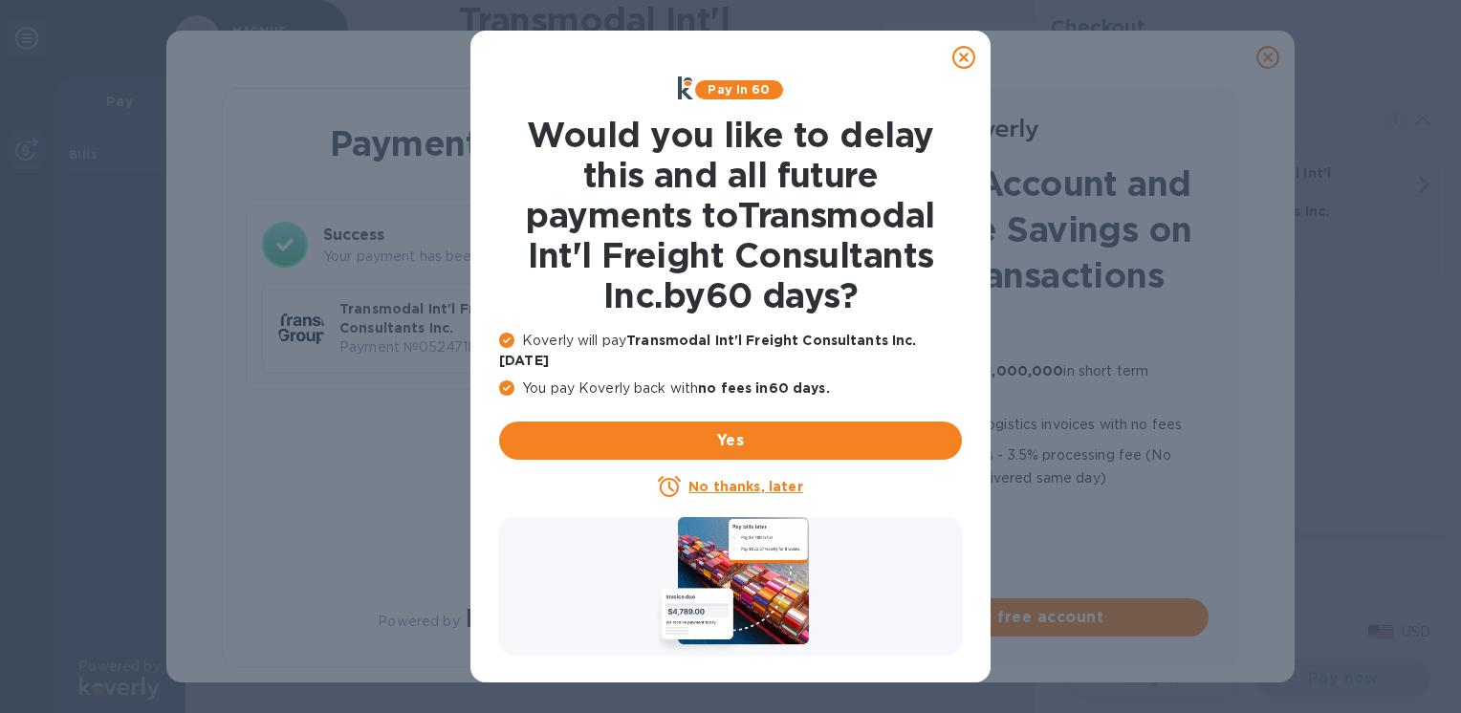
click at [736, 479] on u "No thanks, later" at bounding box center [746, 486] width 114 height 15
